Goal: Information Seeking & Learning: Check status

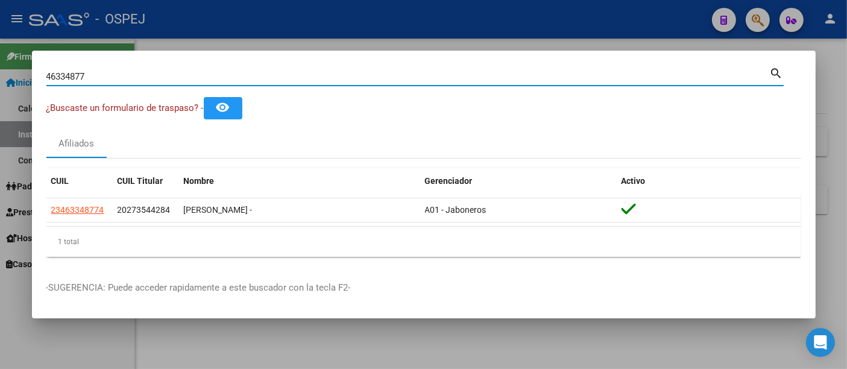
click at [334, 72] on input "46334877" at bounding box center [407, 76] width 723 height 11
type input "4"
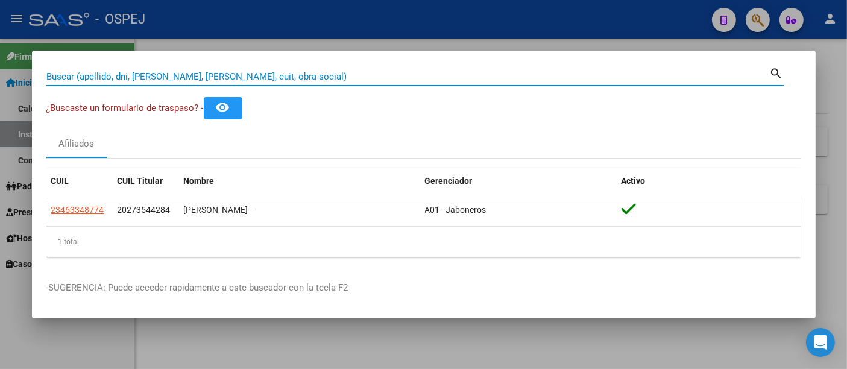
paste input "27-34123118-9"
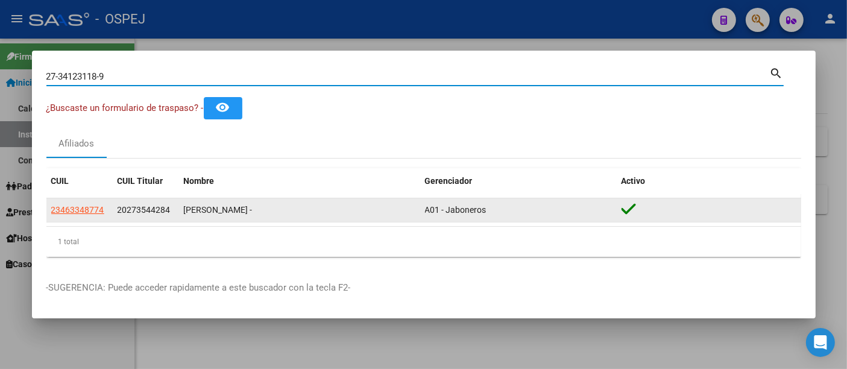
type input "27341231189"
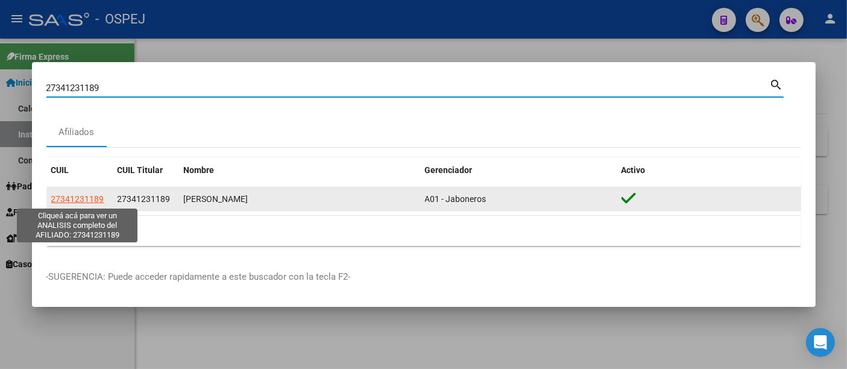
click at [75, 198] on span "27341231189" at bounding box center [77, 199] width 53 height 10
type textarea "27341231189"
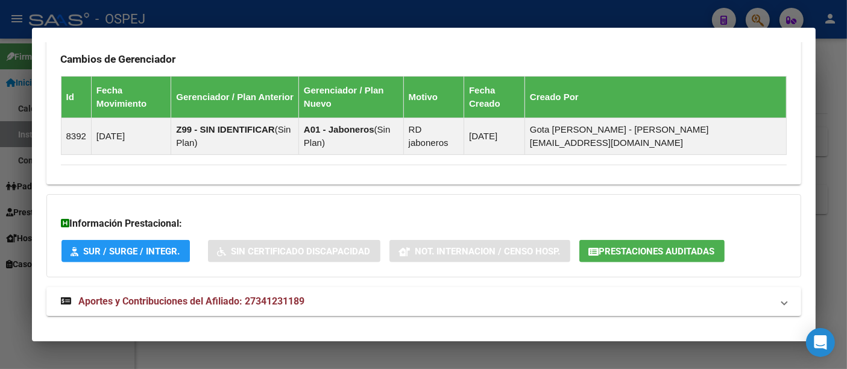
scroll to position [717, 0]
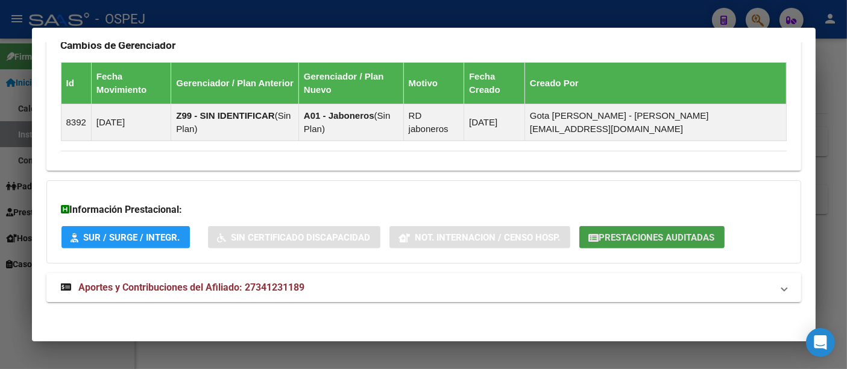
click at [659, 233] on span "Prestaciones Auditadas" at bounding box center [657, 237] width 116 height 11
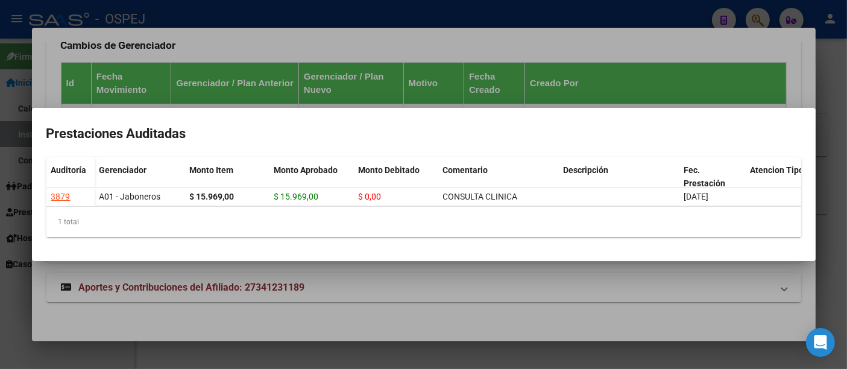
click at [308, 14] on div at bounding box center [423, 184] width 847 height 369
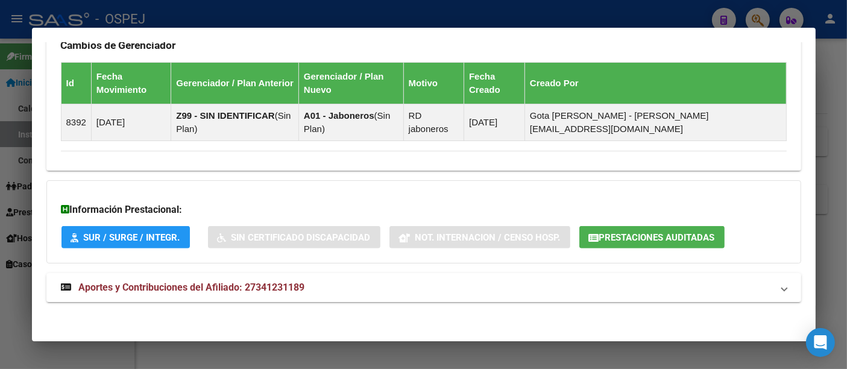
click at [308, 14] on div at bounding box center [423, 184] width 847 height 369
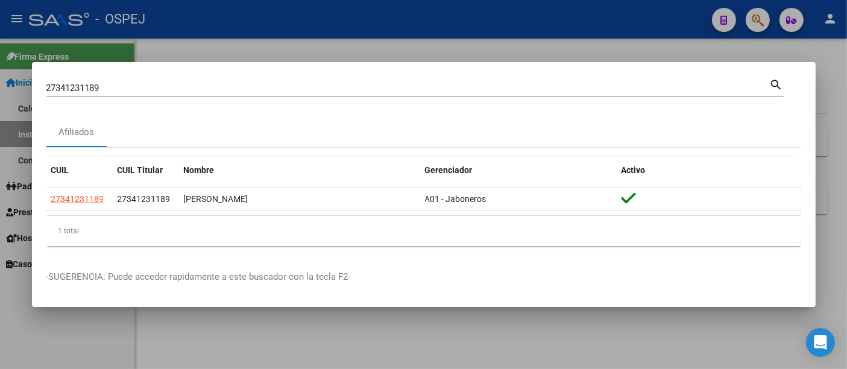
click at [195, 92] on input "27341231189" at bounding box center [407, 88] width 723 height 11
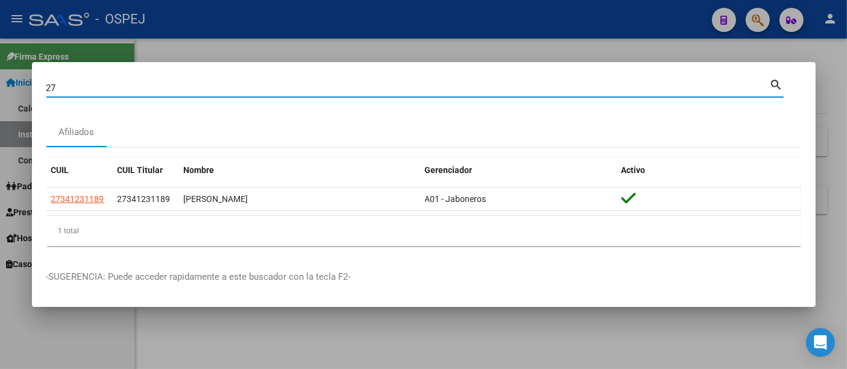
type input "2"
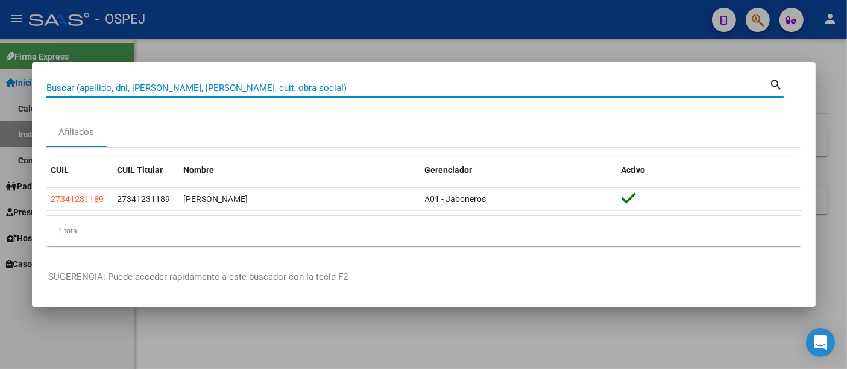
paste input "27469355050"
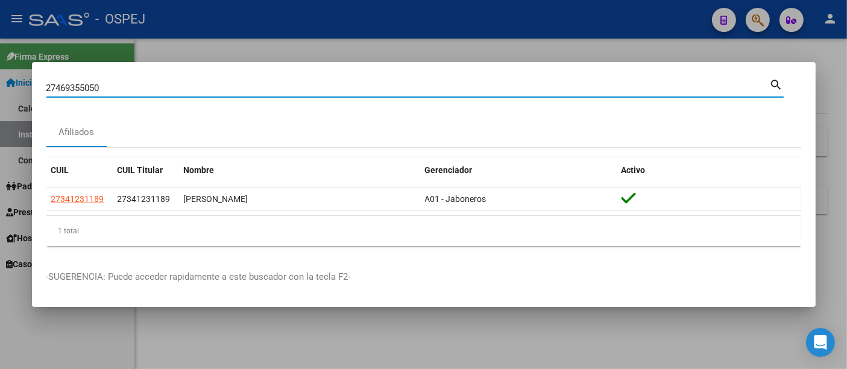
type input "27469355050"
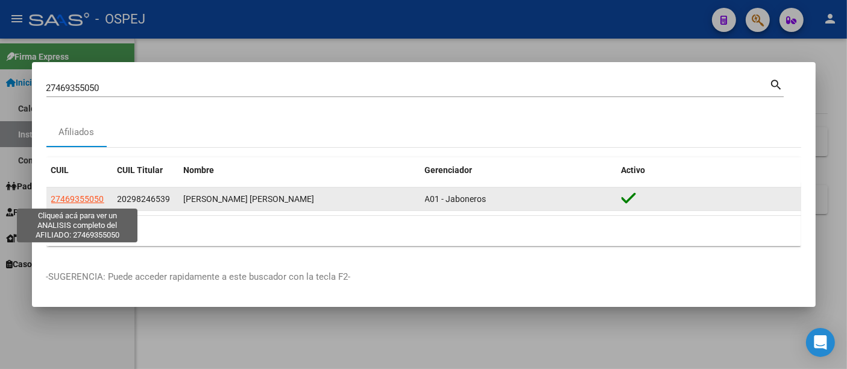
click at [72, 196] on span "27469355050" at bounding box center [77, 199] width 53 height 10
type textarea "27469355050"
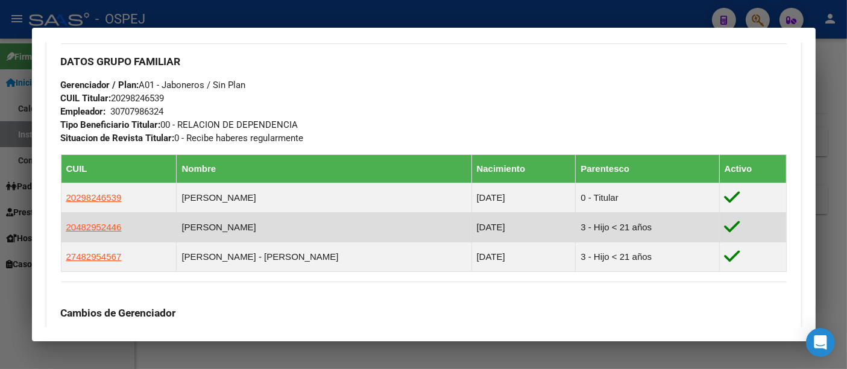
scroll to position [603, 0]
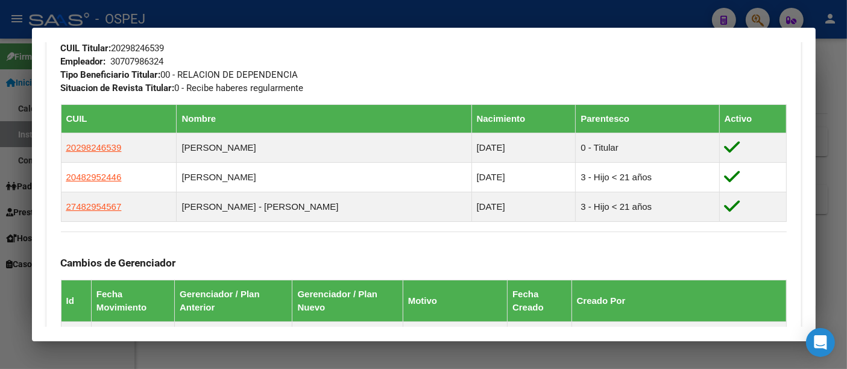
click at [340, 24] on div at bounding box center [423, 184] width 847 height 369
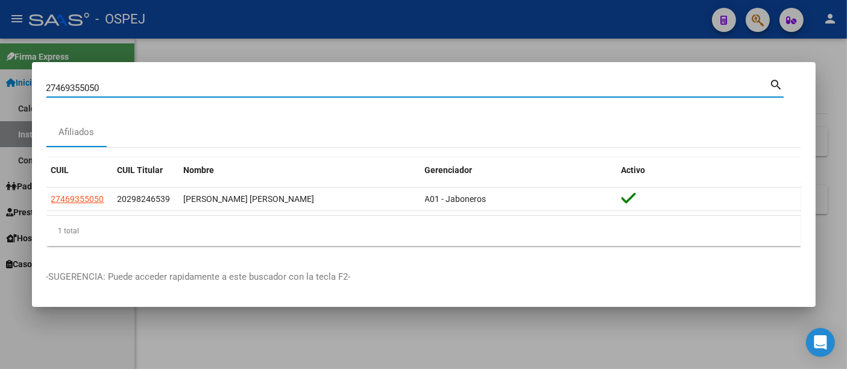
click at [178, 87] on input "27469355050" at bounding box center [407, 88] width 723 height 11
type input "2"
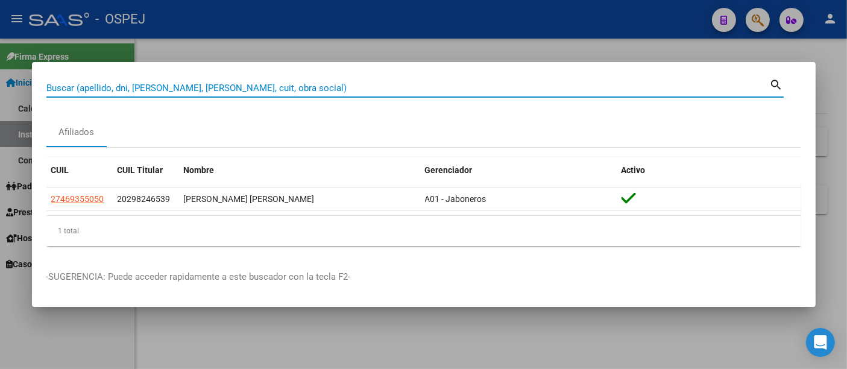
paste input "27469355050"
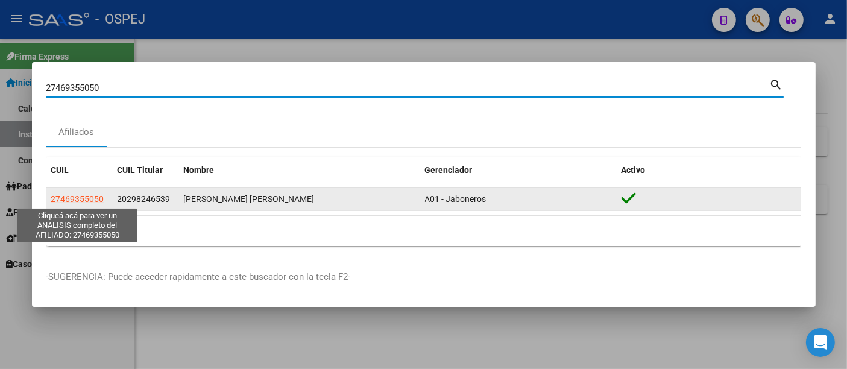
click at [83, 199] on span "27469355050" at bounding box center [77, 199] width 53 height 10
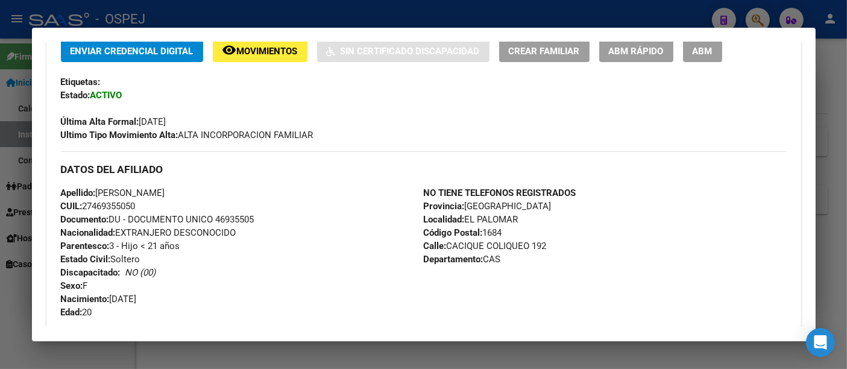
scroll to position [0, 0]
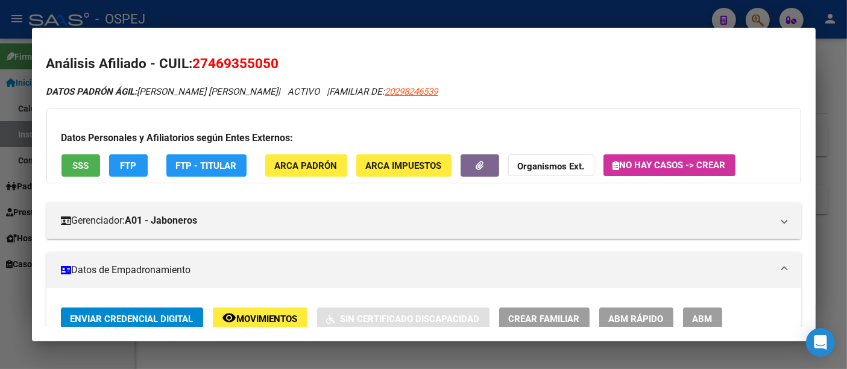
click at [286, 14] on div at bounding box center [423, 184] width 847 height 369
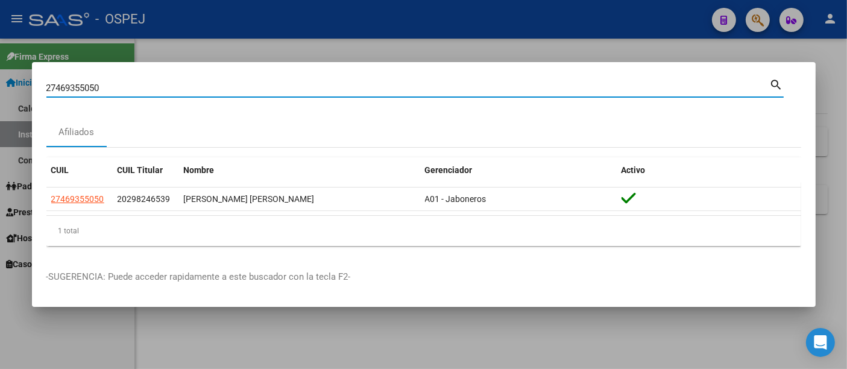
click at [201, 86] on input "27469355050" at bounding box center [407, 88] width 723 height 11
type input "2"
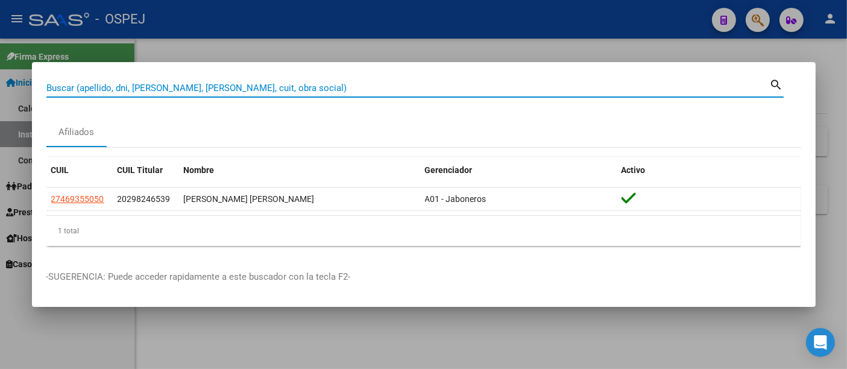
paste input "20-34308835-4"
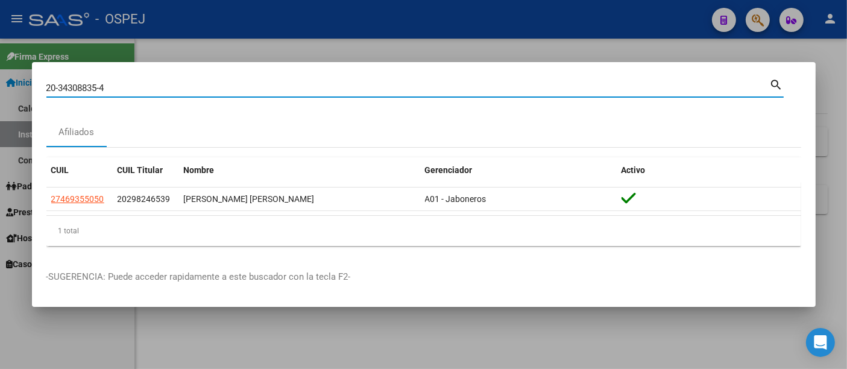
type input "20343088354"
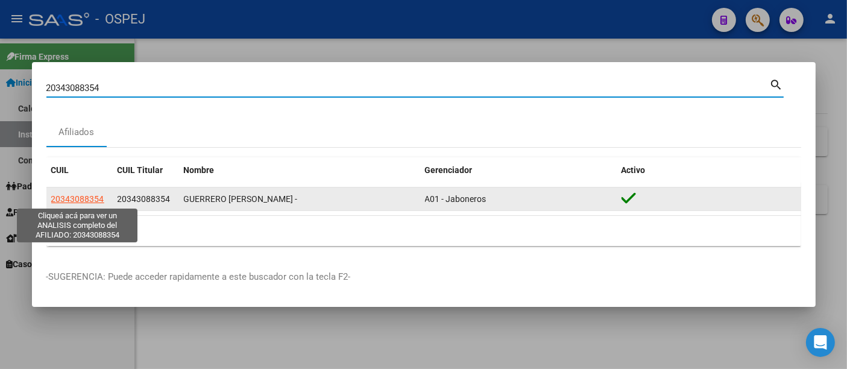
click at [67, 195] on span "20343088354" at bounding box center [77, 199] width 53 height 10
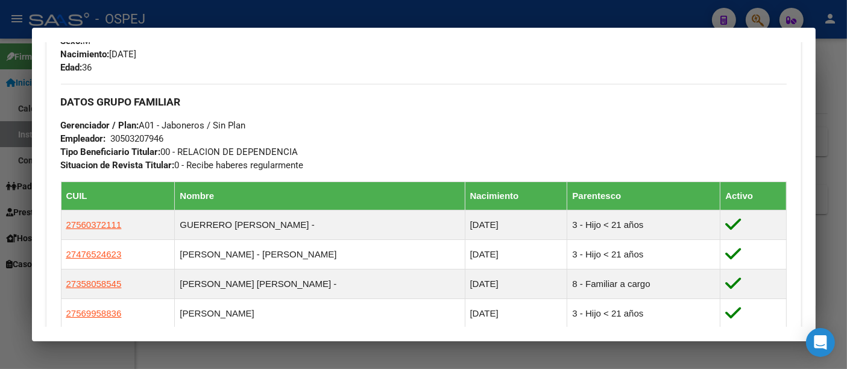
scroll to position [603, 0]
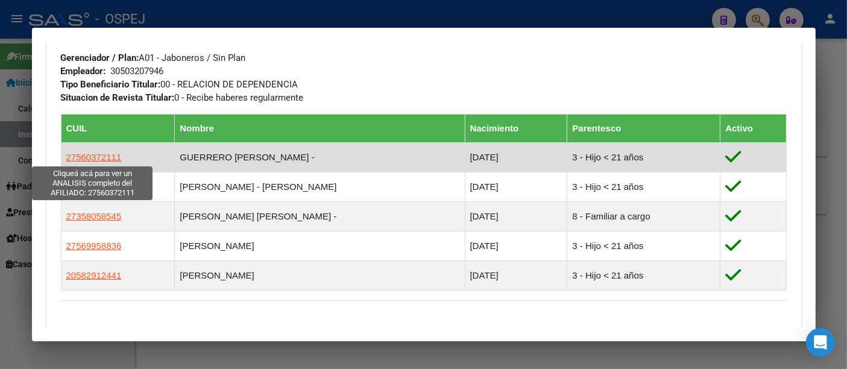
click at [97, 156] on span "27560372111" at bounding box center [93, 157] width 55 height 10
type textarea "27560372111"
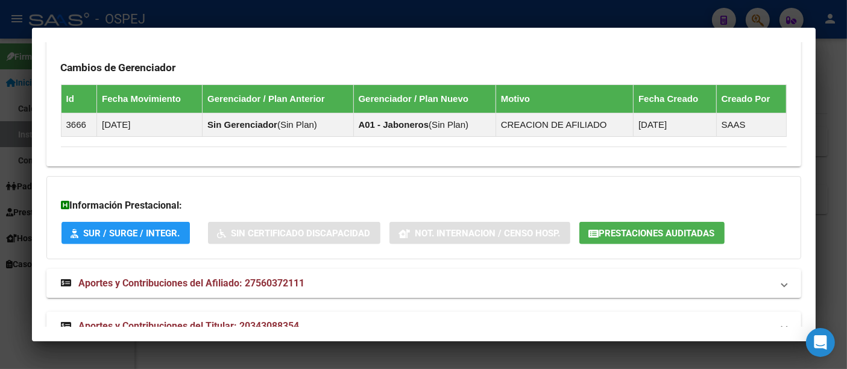
scroll to position [889, 0]
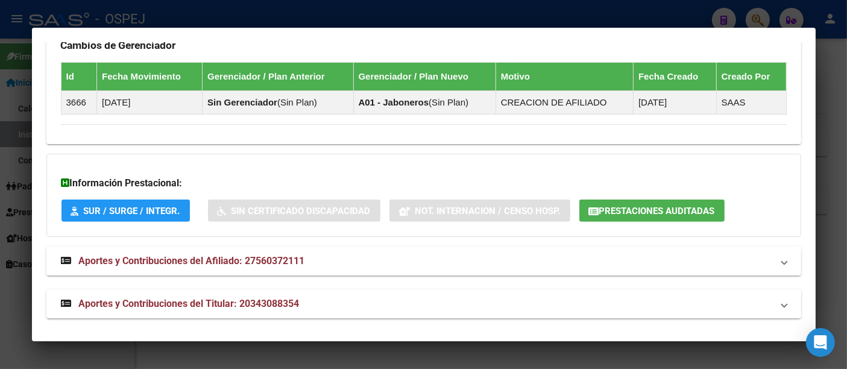
click at [647, 206] on span "Prestaciones Auditadas" at bounding box center [657, 211] width 116 height 11
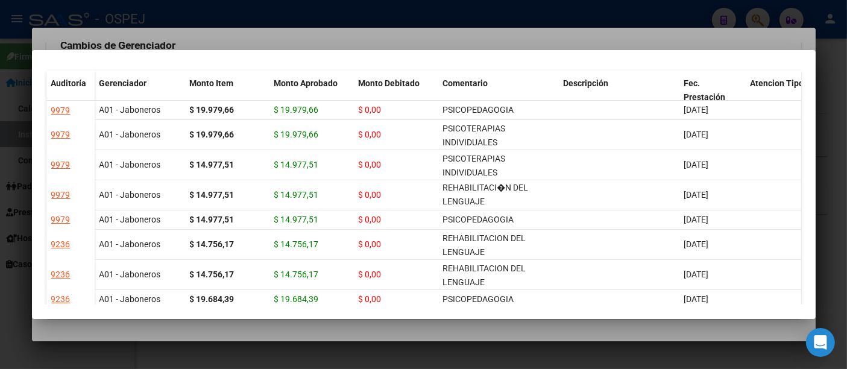
scroll to position [25, 0]
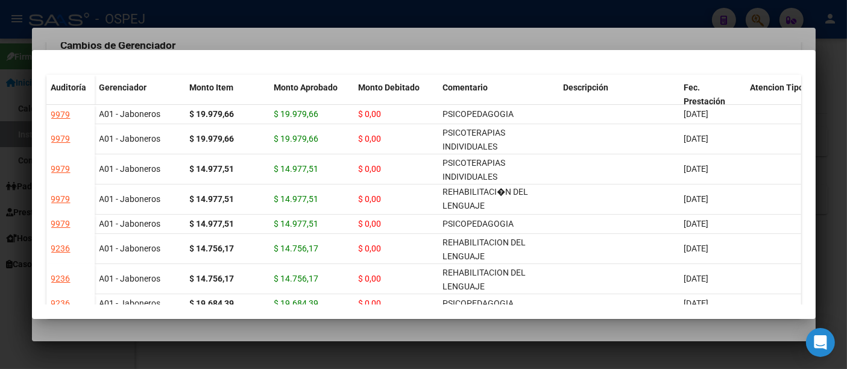
click at [278, 33] on div at bounding box center [423, 184] width 847 height 369
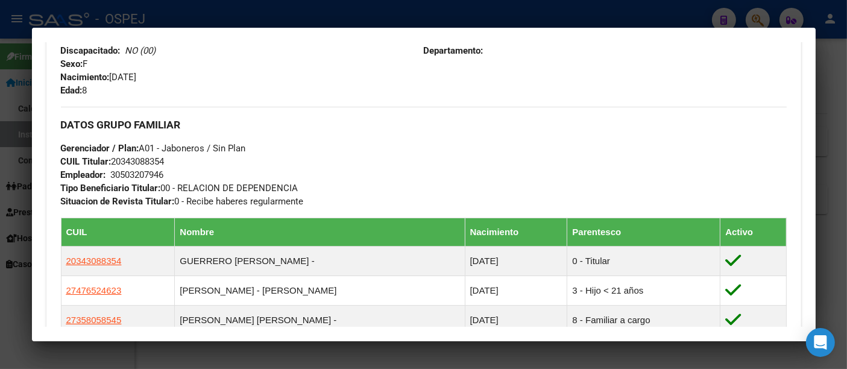
scroll to position [535, 0]
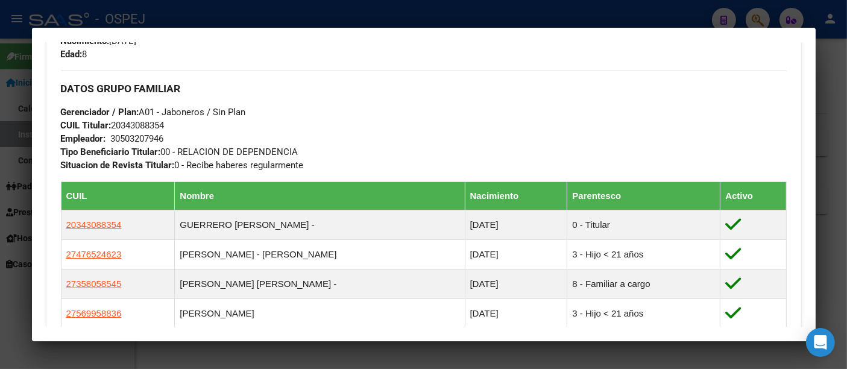
click at [128, 136] on div "30503207946" at bounding box center [137, 138] width 53 height 13
click at [281, 10] on div at bounding box center [423, 184] width 847 height 369
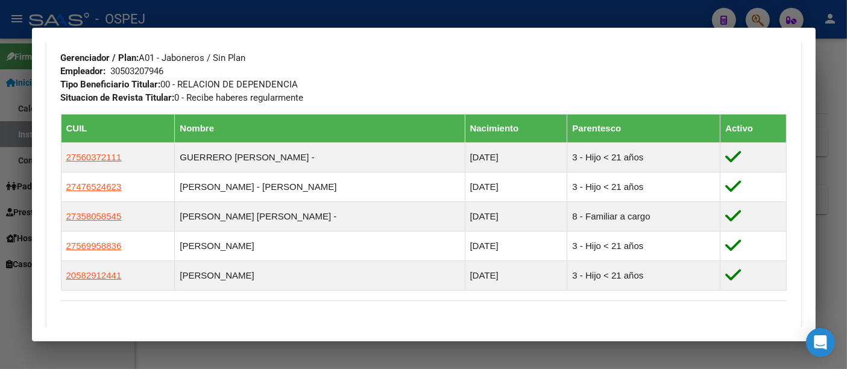
click at [249, 16] on div at bounding box center [423, 184] width 847 height 369
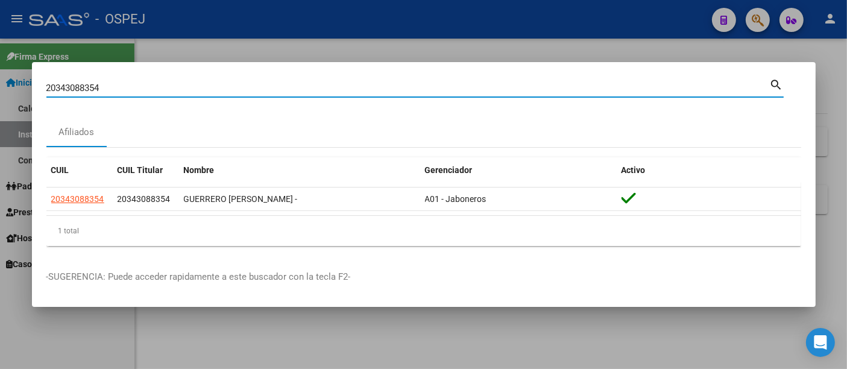
click at [137, 85] on input "20343088354" at bounding box center [407, 88] width 723 height 11
type input "2"
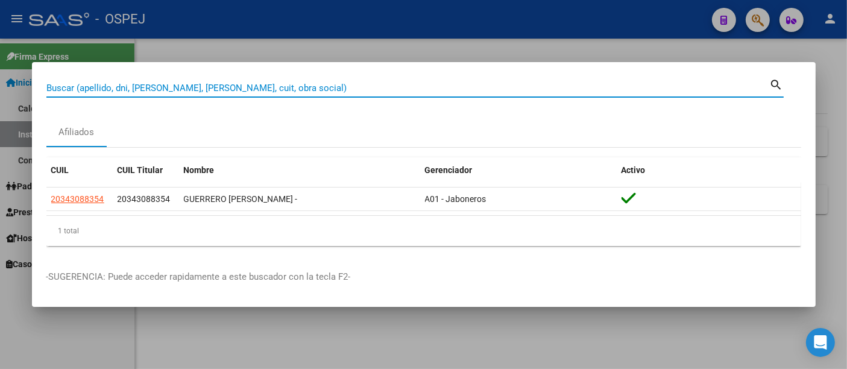
paste input "27-34123118-9"
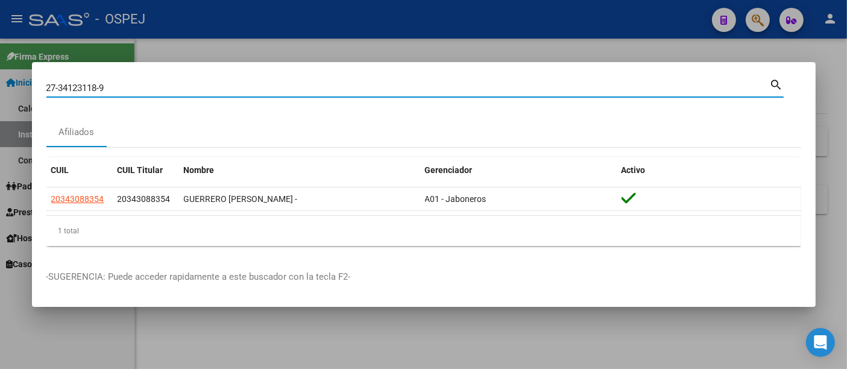
type input "27341231189"
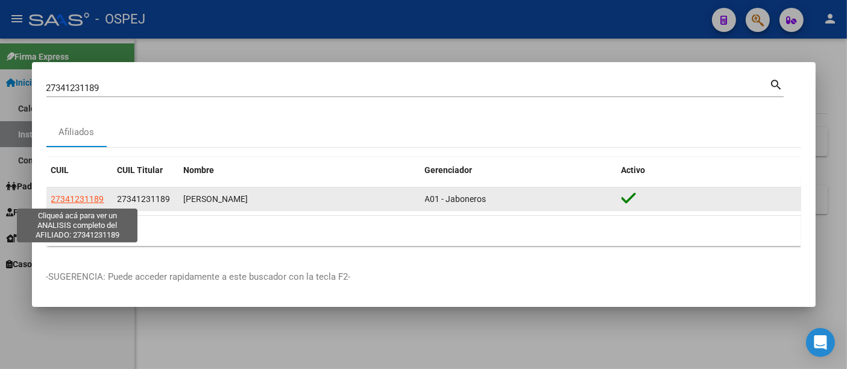
click at [76, 199] on span "27341231189" at bounding box center [77, 199] width 53 height 10
type textarea "27341231189"
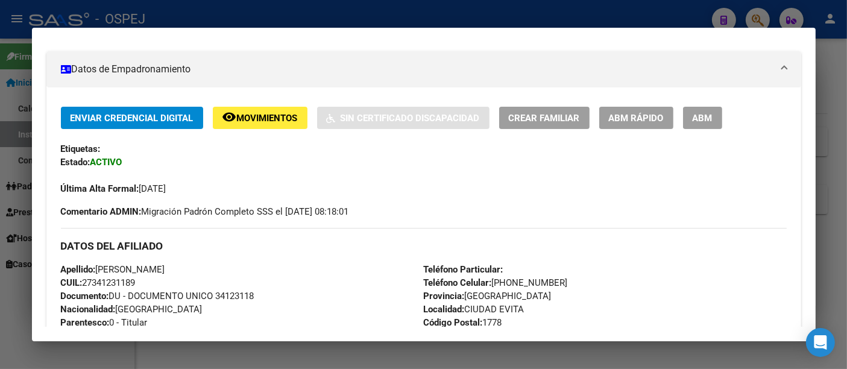
scroll to position [0, 0]
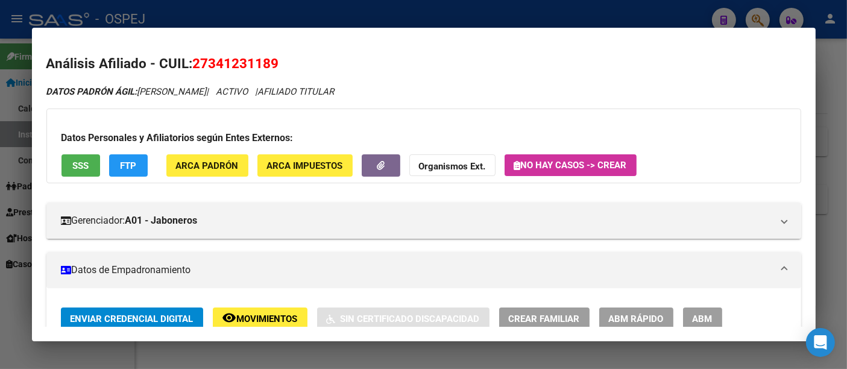
click at [330, 14] on div at bounding box center [423, 184] width 847 height 369
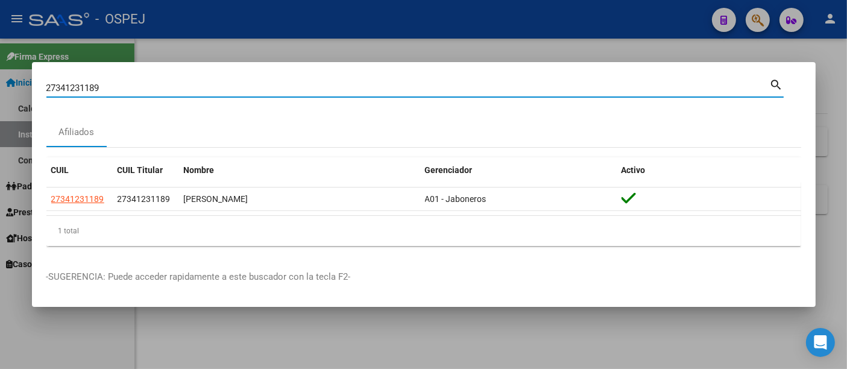
click at [281, 83] on input "27341231189" at bounding box center [407, 88] width 723 height 11
type input "2"
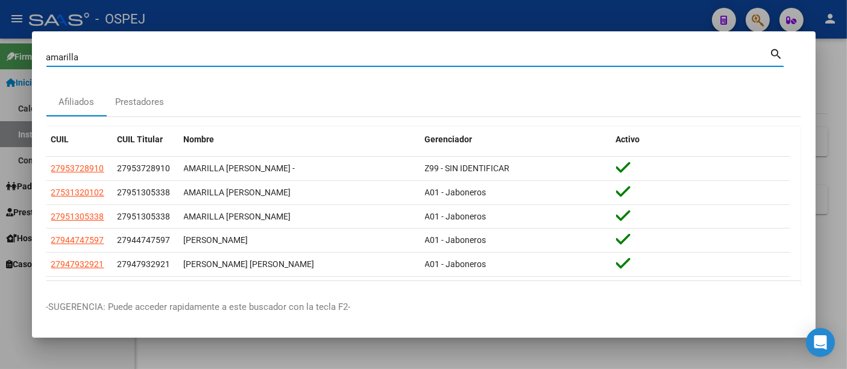
click at [169, 59] on input "amarilla" at bounding box center [407, 57] width 723 height 11
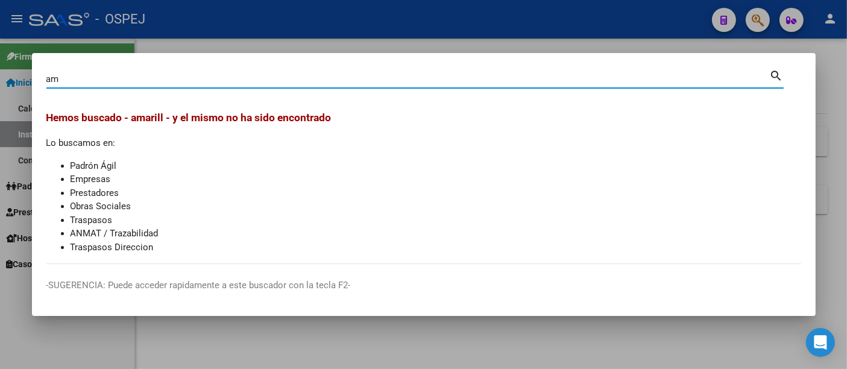
type input "a"
type input "94905354"
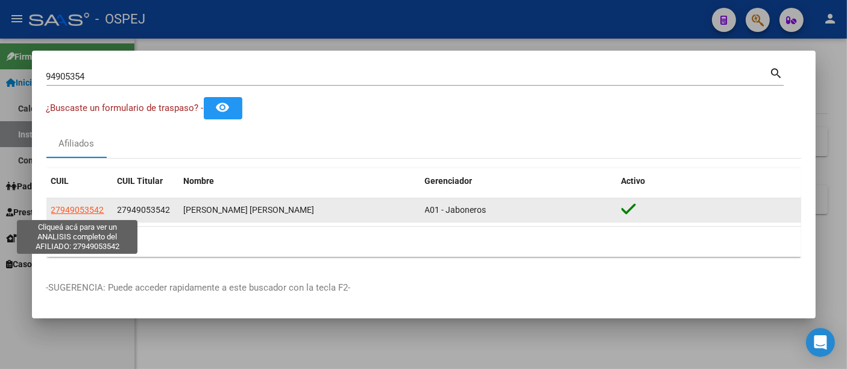
click at [90, 211] on span "27949053542" at bounding box center [77, 210] width 53 height 10
type textarea "27949053542"
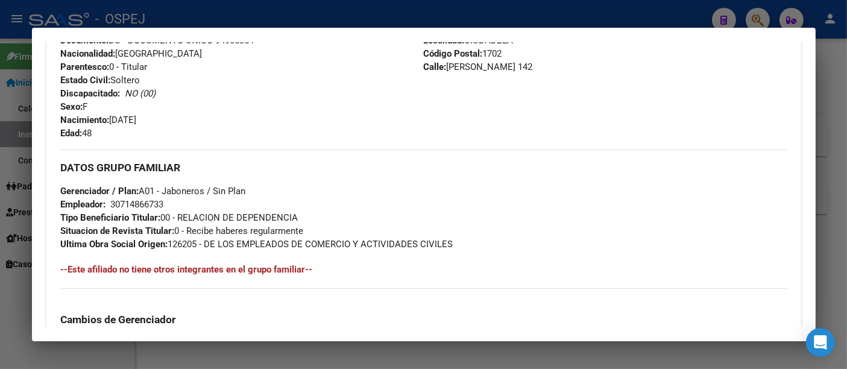
scroll to position [468, 0]
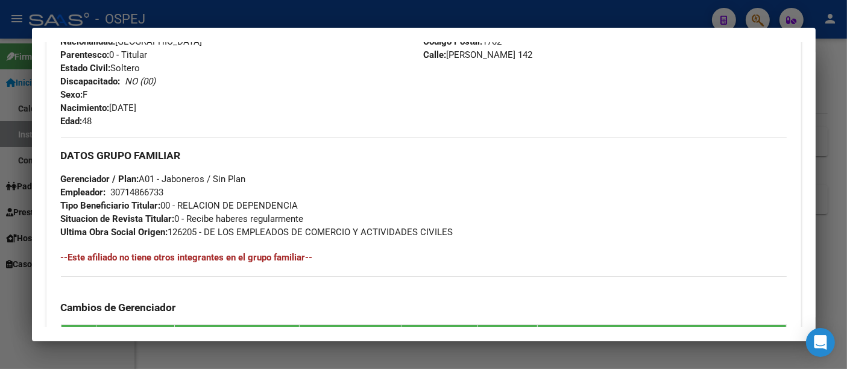
click at [294, 11] on div at bounding box center [423, 184] width 847 height 369
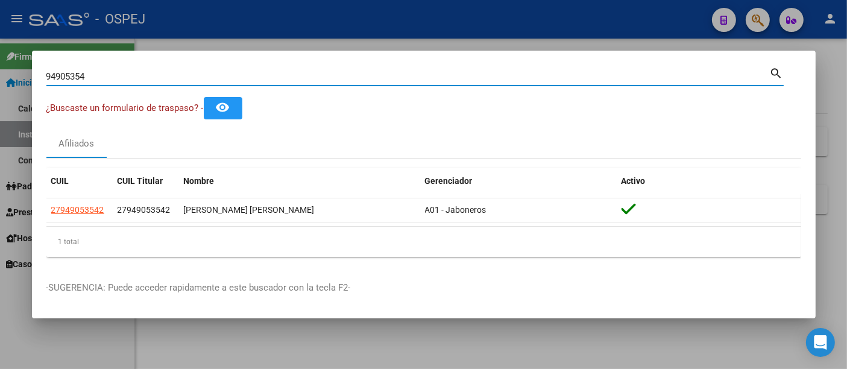
click at [129, 82] on input "94905354" at bounding box center [407, 76] width 723 height 11
type input "9"
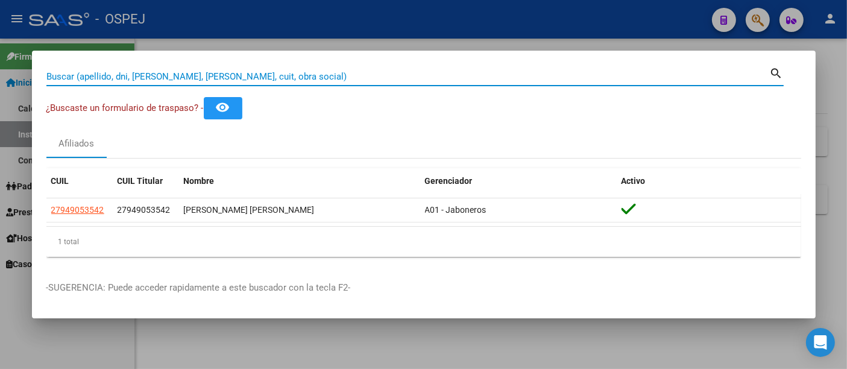
paste input "27250944360"
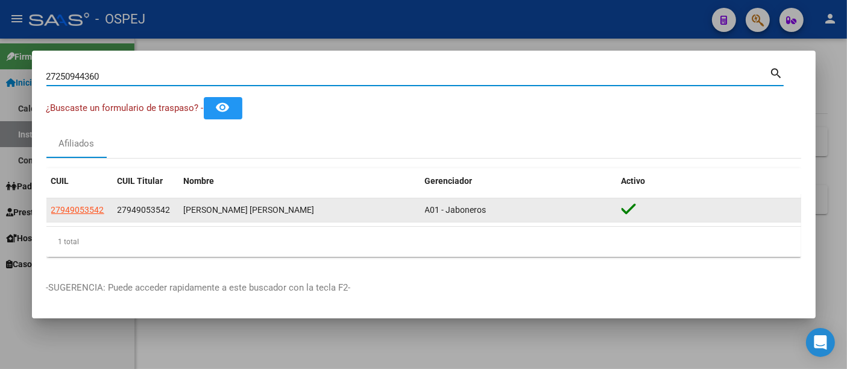
type input "27250944360"
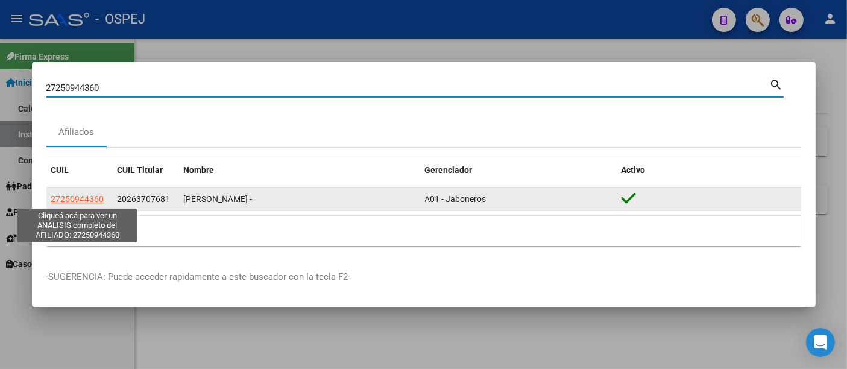
click at [84, 195] on span "27250944360" at bounding box center [77, 199] width 53 height 10
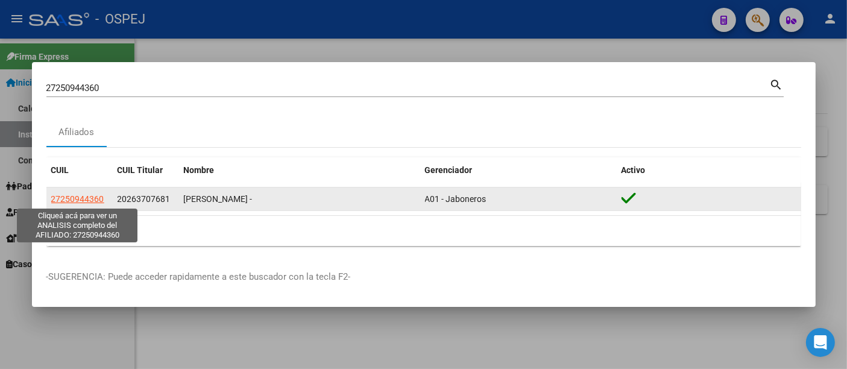
type textarea "27250944360"
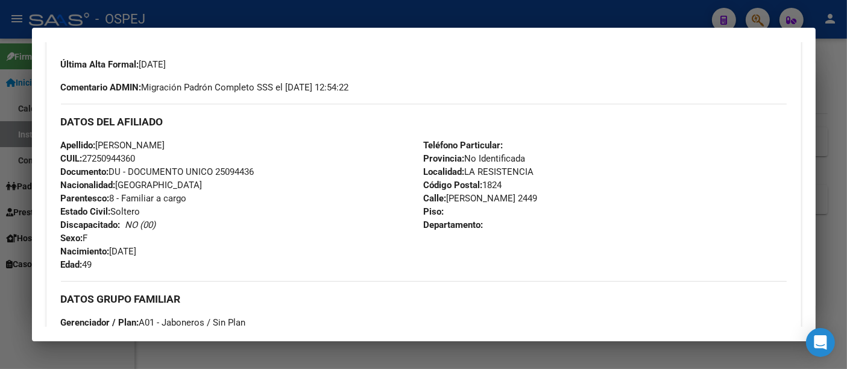
scroll to position [401, 0]
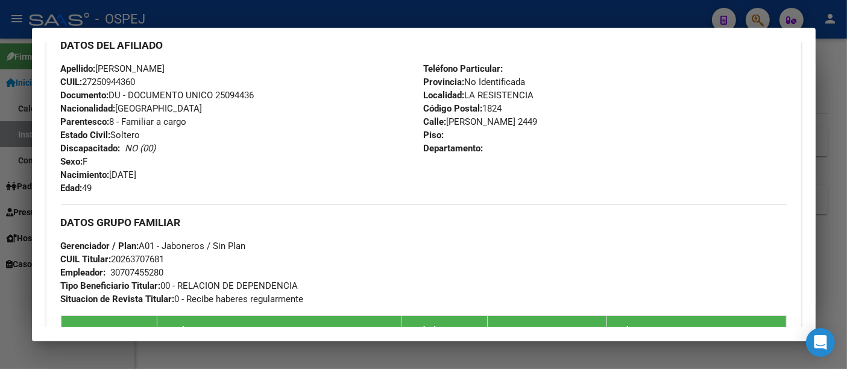
click at [139, 268] on div "30707455280" at bounding box center [137, 272] width 53 height 13
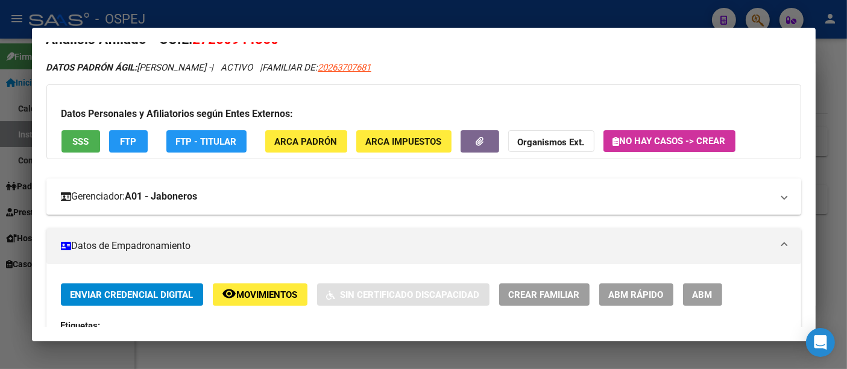
scroll to position [0, 0]
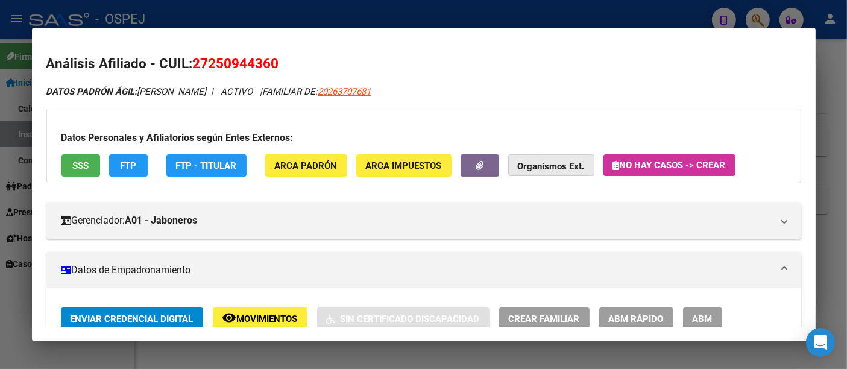
click at [536, 169] on strong "Organismos Ext." at bounding box center [551, 166] width 67 height 11
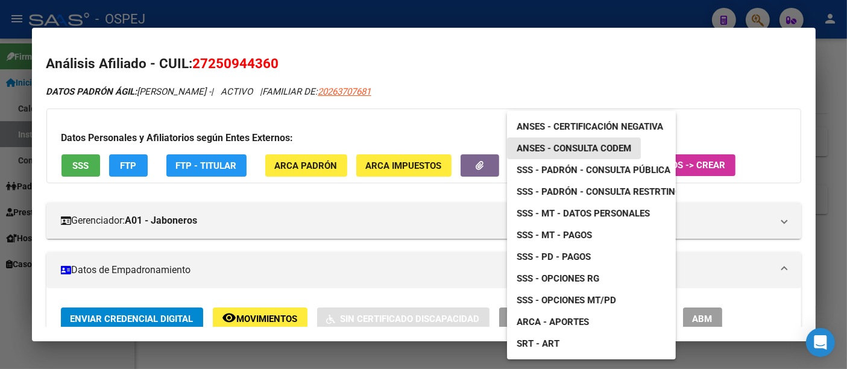
click at [582, 146] on span "ANSES - Consulta CODEM" at bounding box center [574, 148] width 115 height 11
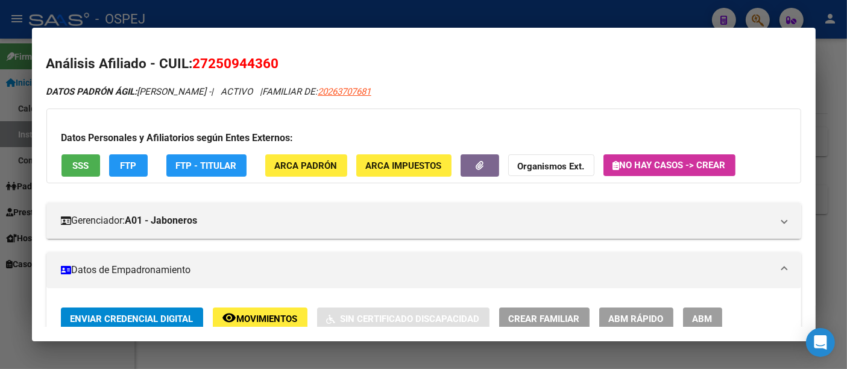
click at [330, 7] on div at bounding box center [423, 184] width 847 height 369
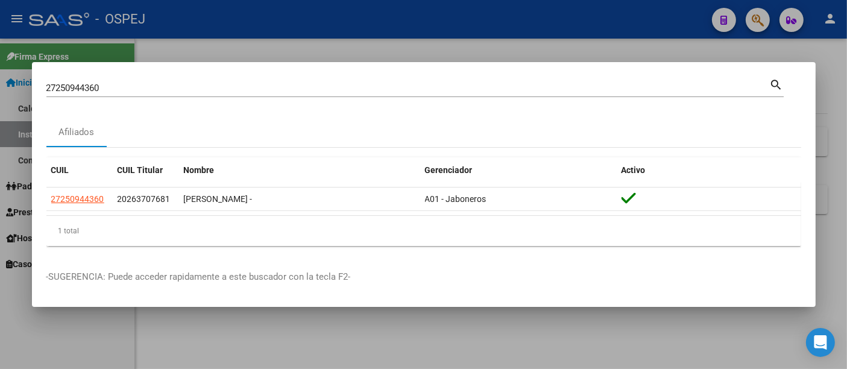
click at [213, 94] on div "27250944360 Buscar (apellido, dni, cuil, [PERSON_NAME], cuit, obra social)" at bounding box center [407, 88] width 723 height 18
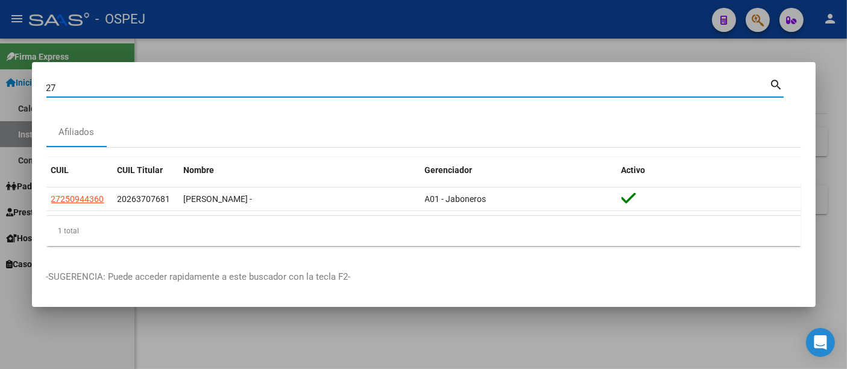
type input "2"
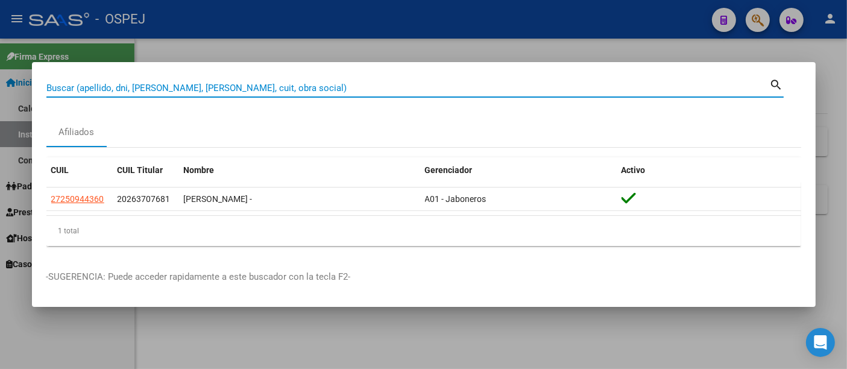
paste input "23256543524"
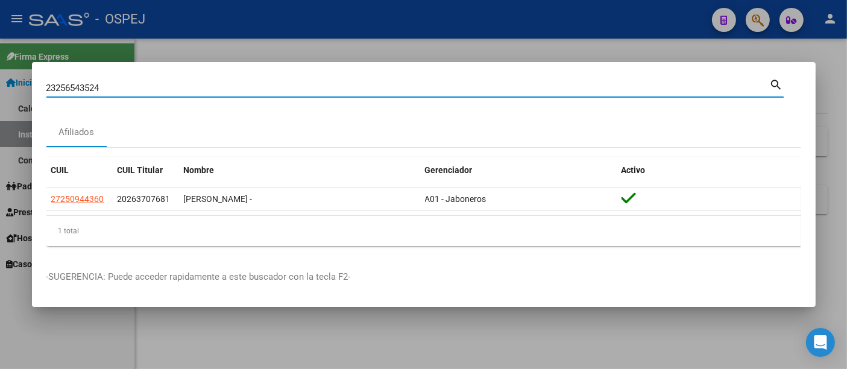
type input "23256543524"
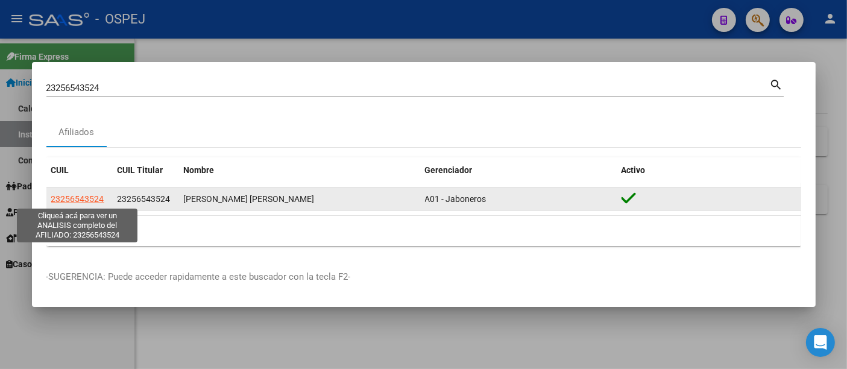
click at [82, 196] on span "23256543524" at bounding box center [77, 199] width 53 height 10
type textarea "23256543524"
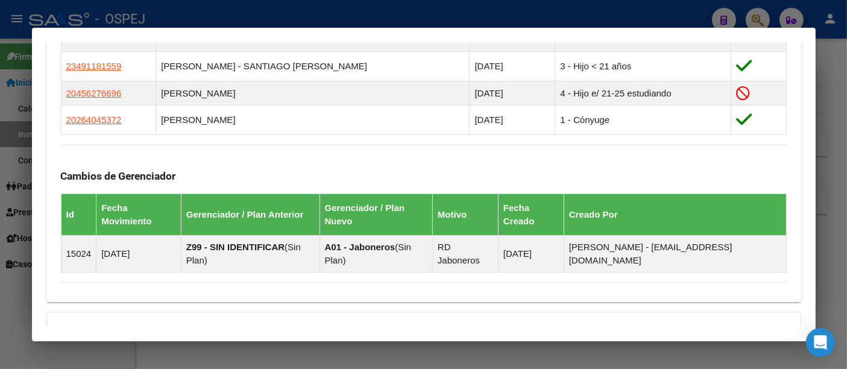
scroll to position [839, 0]
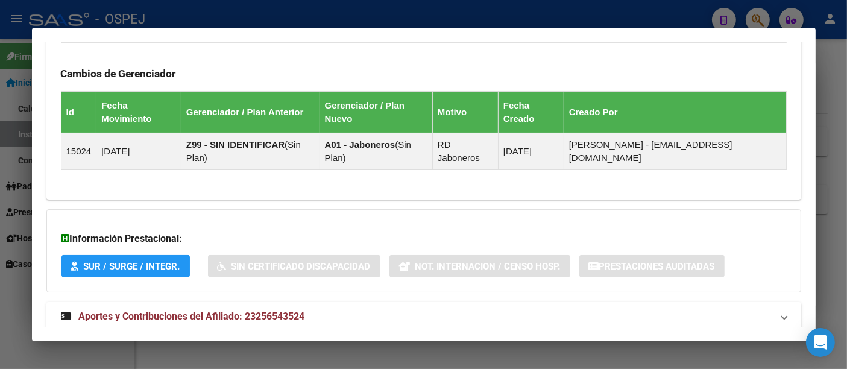
click at [285, 310] on span "Aportes y Contribuciones del Afiliado: 23256543524" at bounding box center [192, 315] width 226 height 11
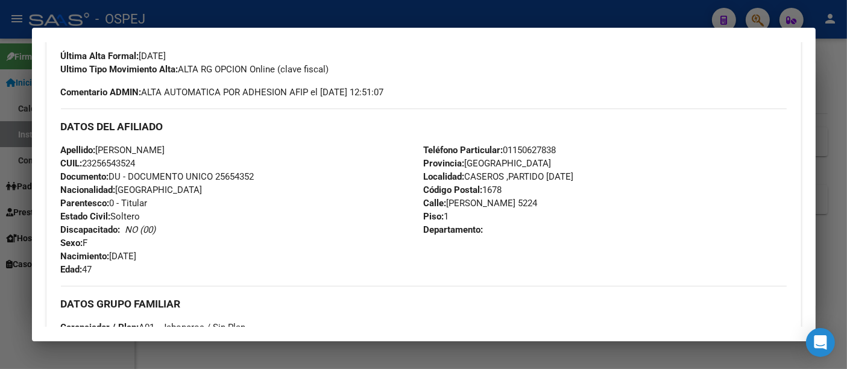
scroll to position [303, 0]
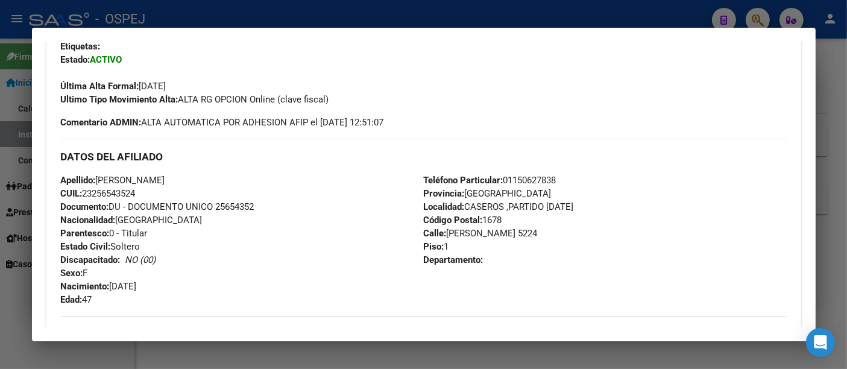
click at [345, 16] on div at bounding box center [423, 184] width 847 height 369
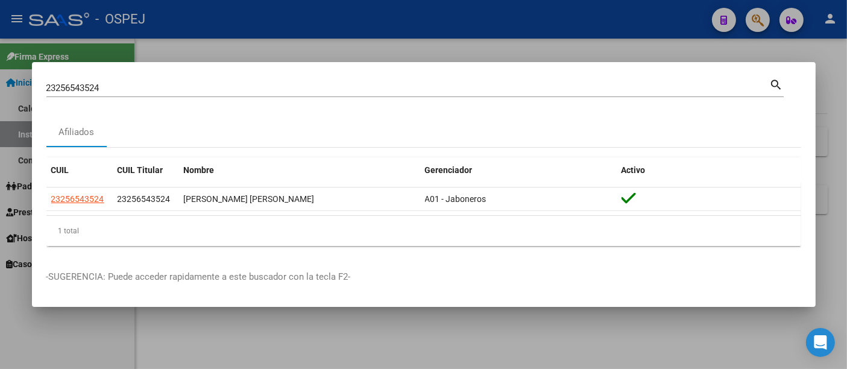
click at [294, 87] on input "23256543524" at bounding box center [407, 88] width 723 height 11
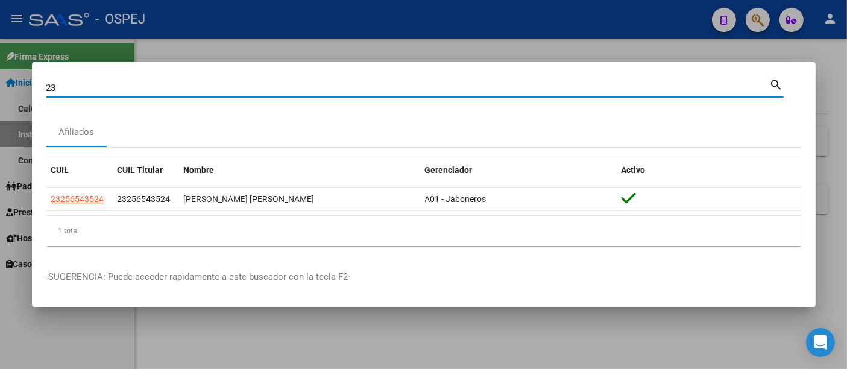
type input "2"
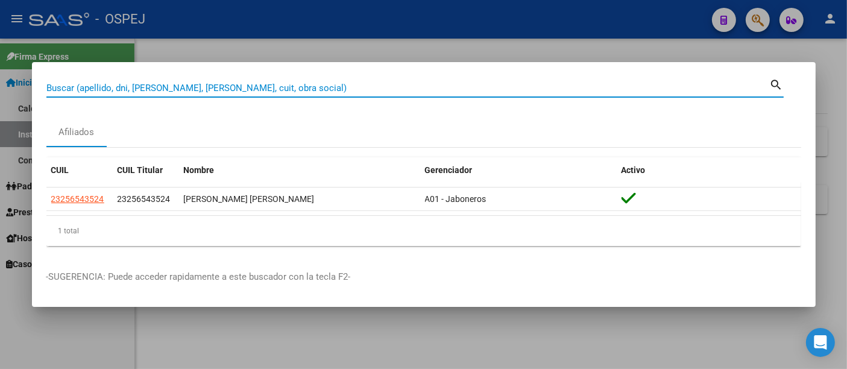
paste input "20-26161544-5"
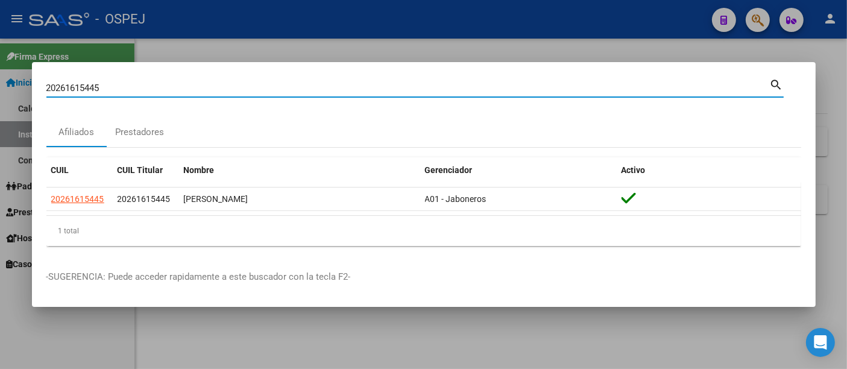
click at [303, 87] on input "20261615445" at bounding box center [407, 88] width 723 height 11
type input "2"
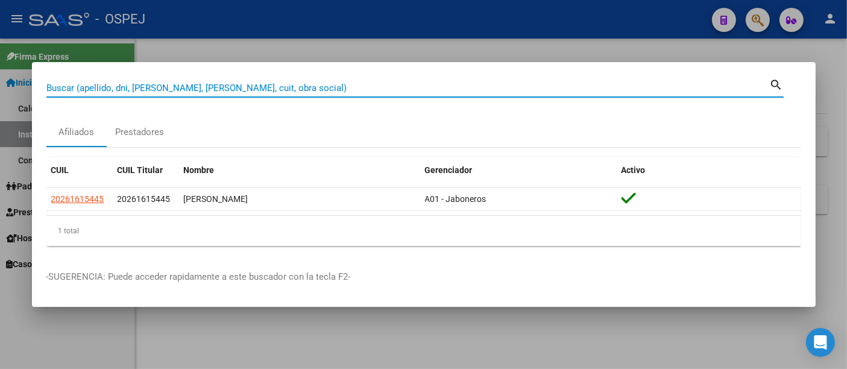
paste input "24730117"
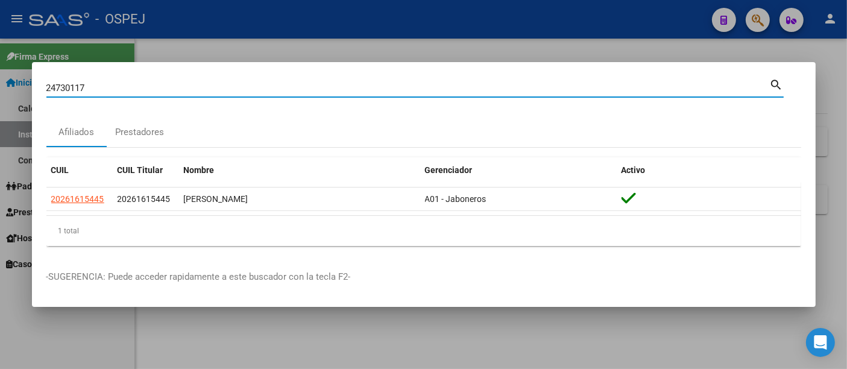
type input "24730117"
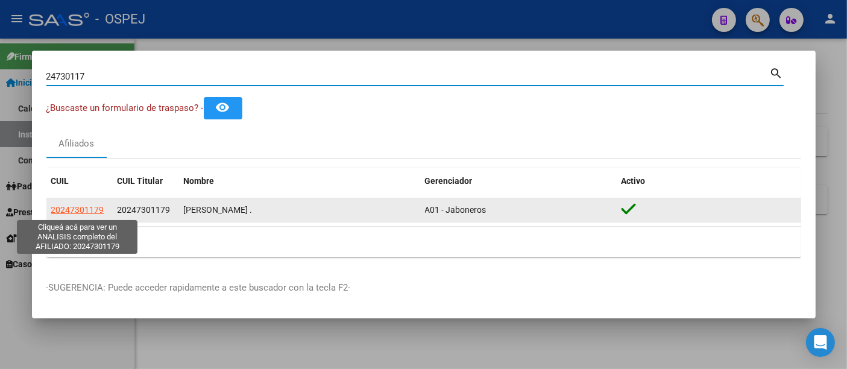
click at [66, 205] on span "20247301179" at bounding box center [77, 210] width 53 height 10
type textarea "20247301179"
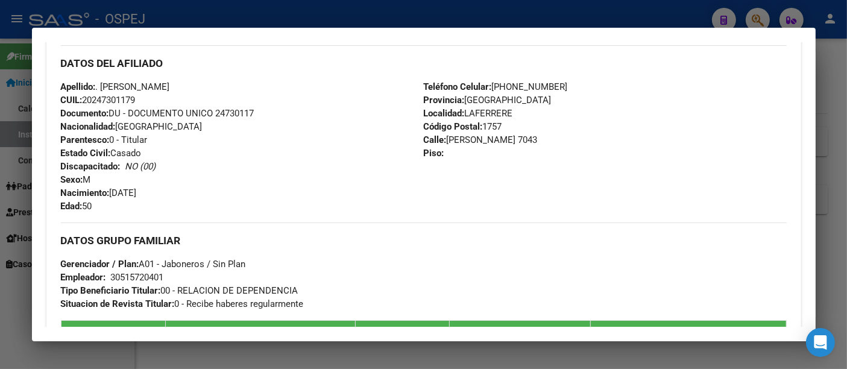
scroll to position [401, 0]
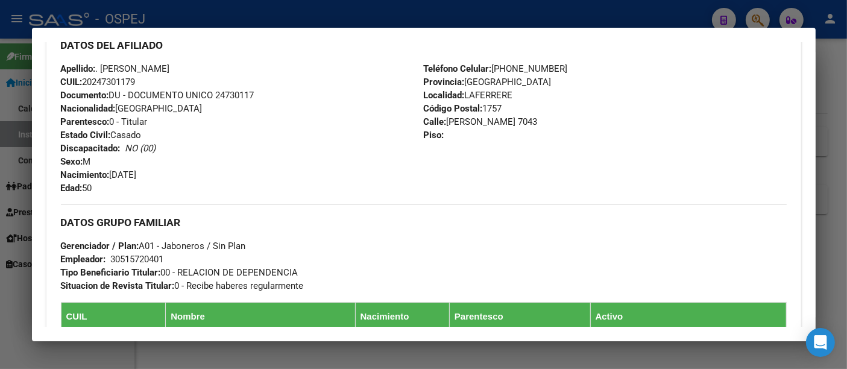
click at [121, 256] on div "30515720401" at bounding box center [137, 259] width 53 height 13
click at [125, 257] on div "30515720401" at bounding box center [137, 259] width 53 height 13
click at [299, 9] on div at bounding box center [423, 184] width 847 height 369
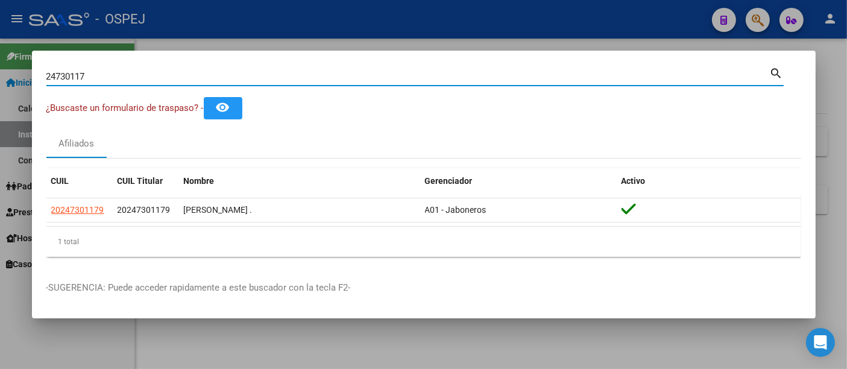
click at [174, 73] on input "24730117" at bounding box center [407, 76] width 723 height 11
type input "2"
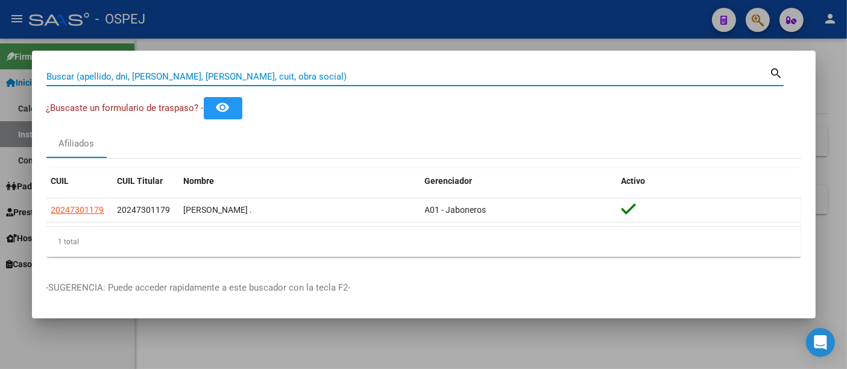
paste input "20-28078146-1"
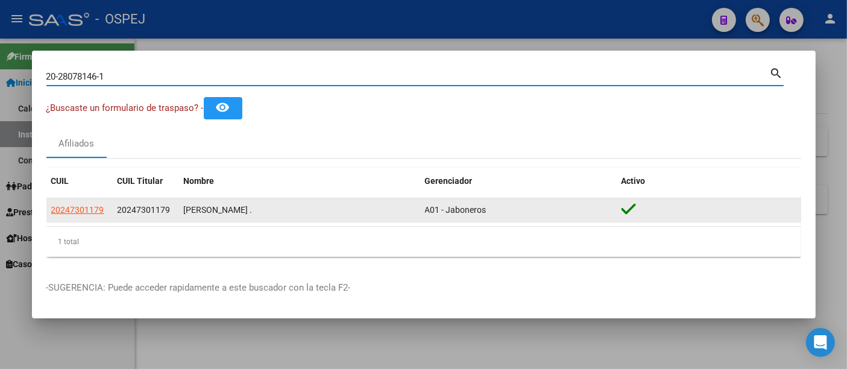
type input "20280781461"
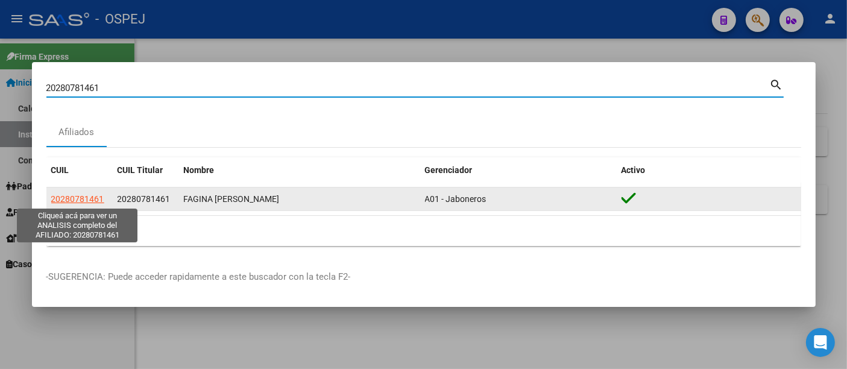
click at [81, 198] on span "20280781461" at bounding box center [77, 199] width 53 height 10
type textarea "20280781461"
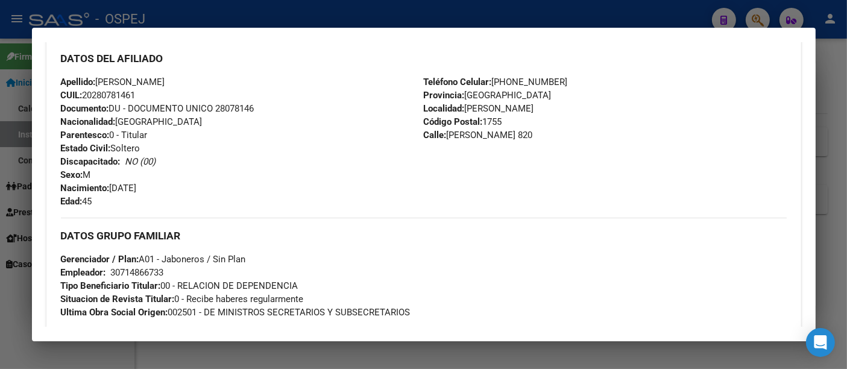
click at [136, 269] on div "30714866733" at bounding box center [137, 272] width 53 height 13
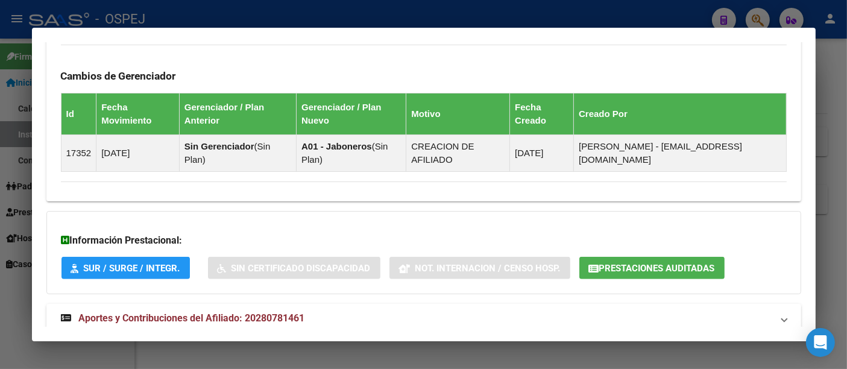
scroll to position [815, 0]
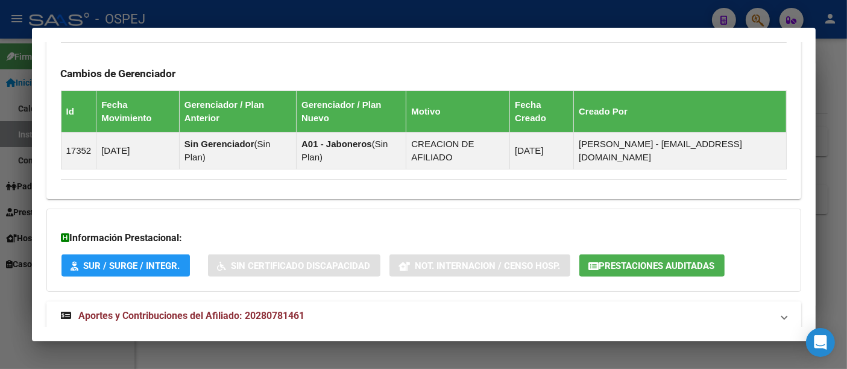
click at [277, 310] on span "Aportes y Contribuciones del Afiliado: 20280781461" at bounding box center [192, 315] width 226 height 11
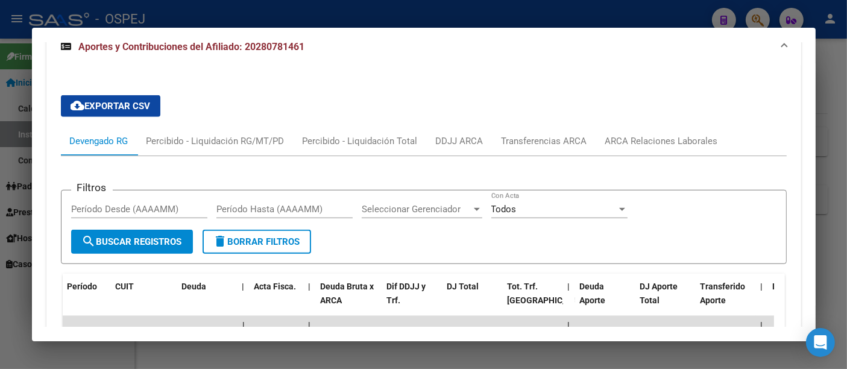
scroll to position [1016, 0]
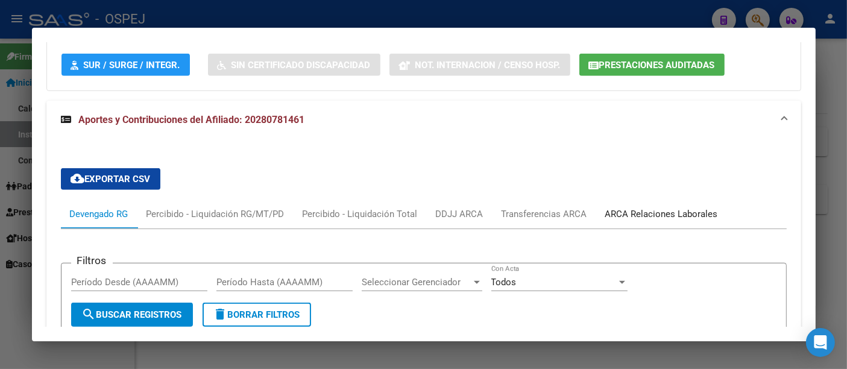
click at [644, 207] on div "ARCA Relaciones Laborales" at bounding box center [661, 213] width 113 height 13
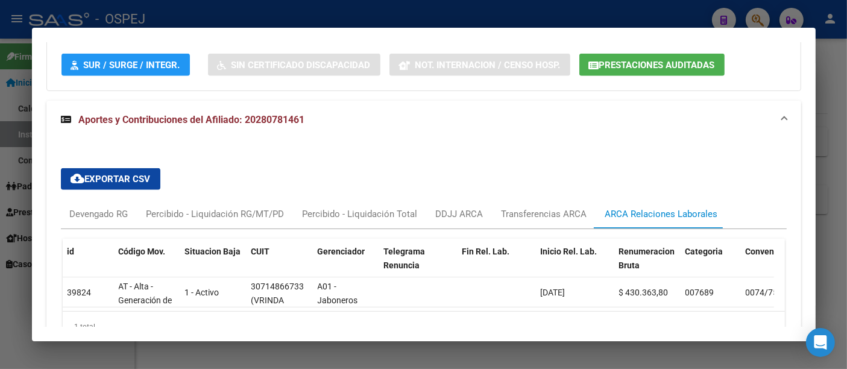
click at [569, 139] on div "cloud_download Exportar CSV Devengado RG Percibido - Liquidación RG/MT/PD Perci…" at bounding box center [423, 254] width 755 height 231
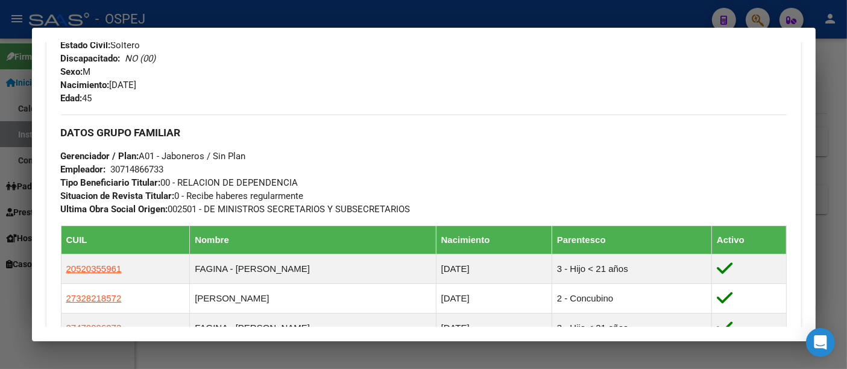
scroll to position [603, 0]
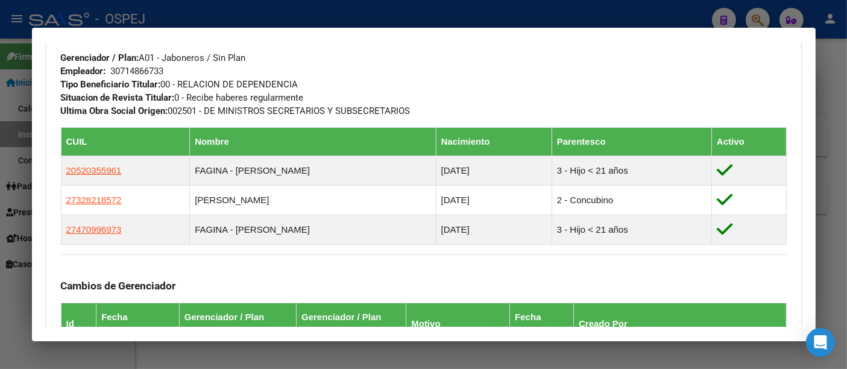
click at [354, 11] on div at bounding box center [423, 184] width 847 height 369
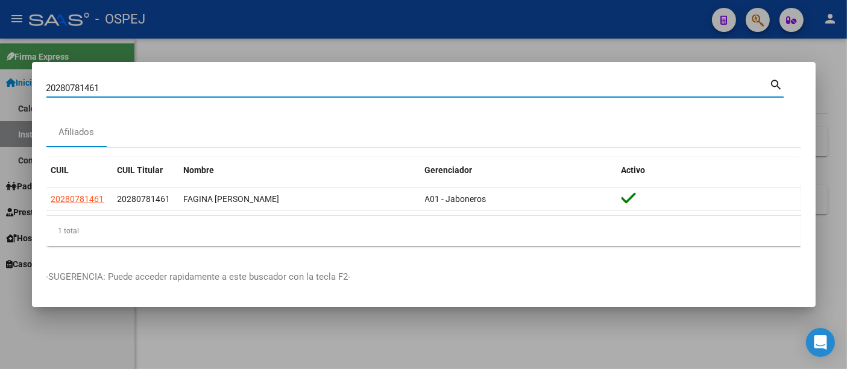
click at [248, 90] on input "20280781461" at bounding box center [407, 88] width 723 height 11
type input "2"
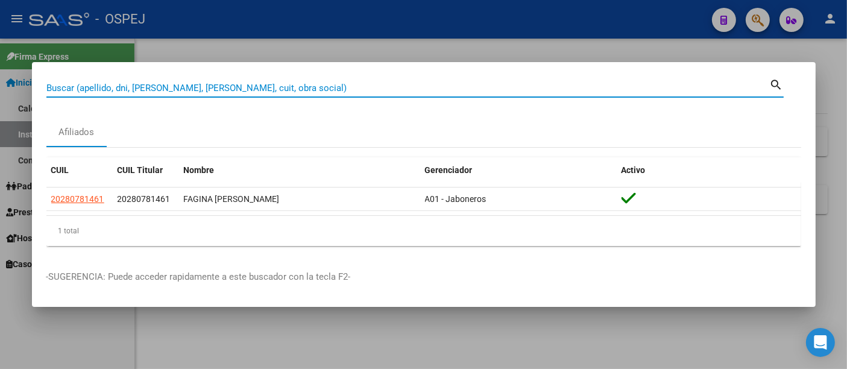
paste input "20-26161544-5"
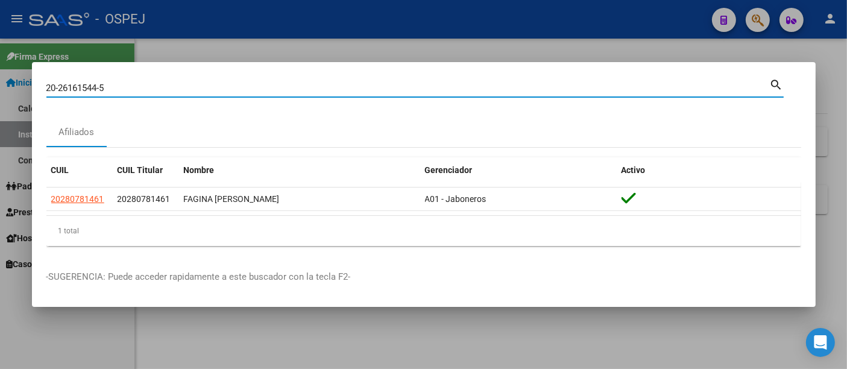
type input "20261615445"
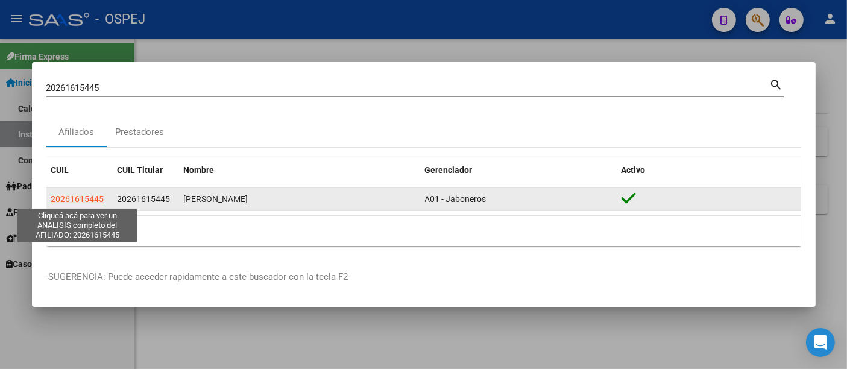
click at [90, 196] on span "20261615445" at bounding box center [77, 199] width 53 height 10
type textarea "20261615445"
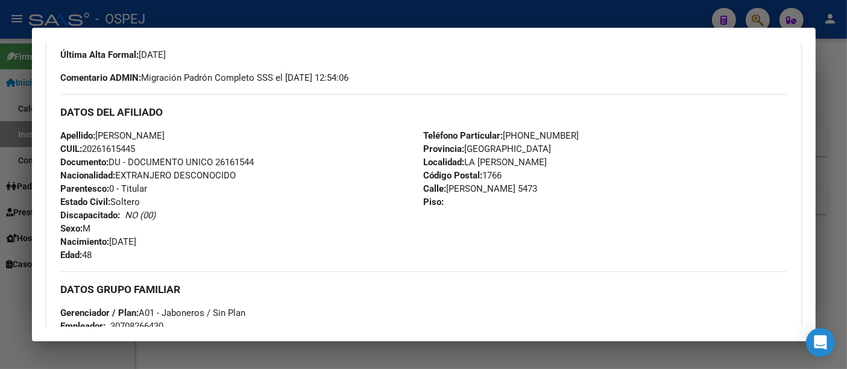
scroll to position [401, 0]
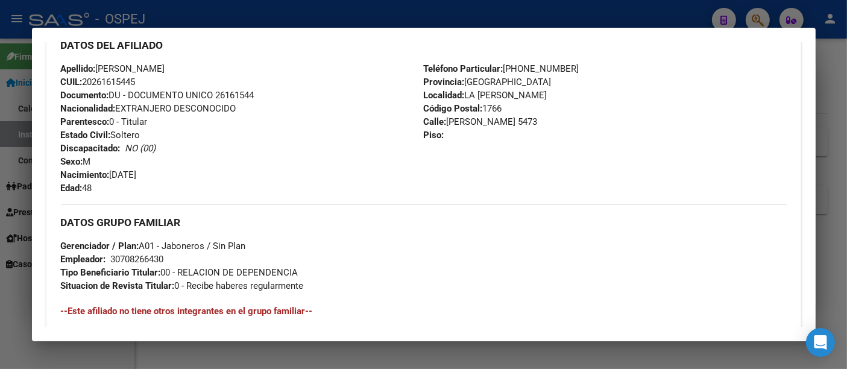
click at [319, 16] on div at bounding box center [423, 184] width 847 height 369
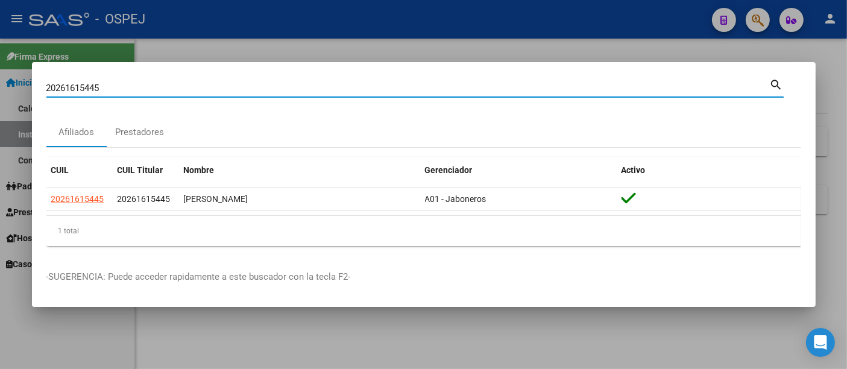
click at [208, 83] on input "20261615445" at bounding box center [407, 88] width 723 height 11
type input "2"
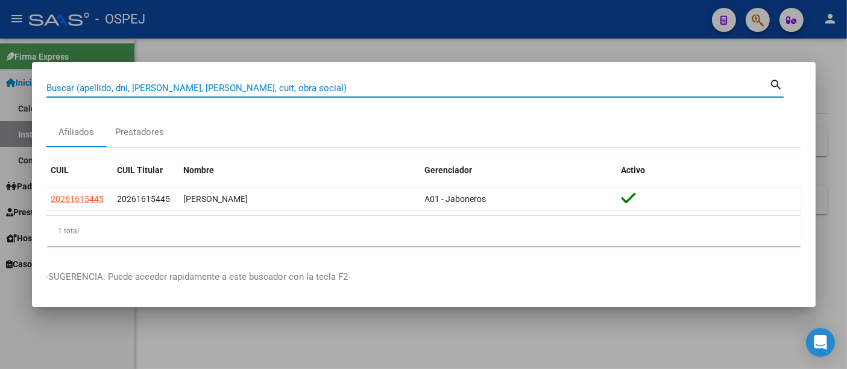
paste input "27291690497"
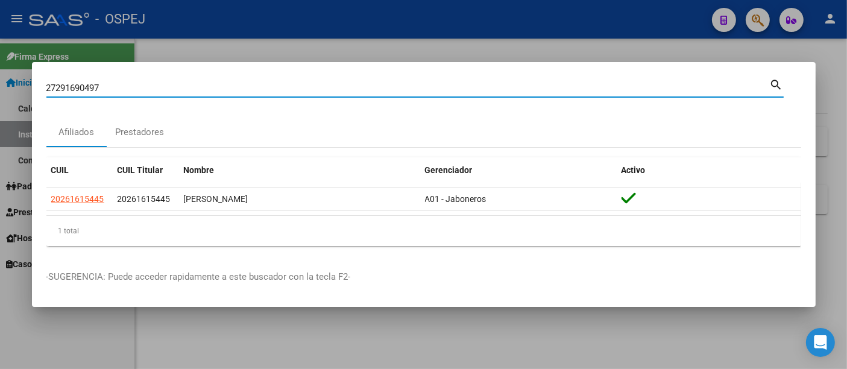
type input "27291690497"
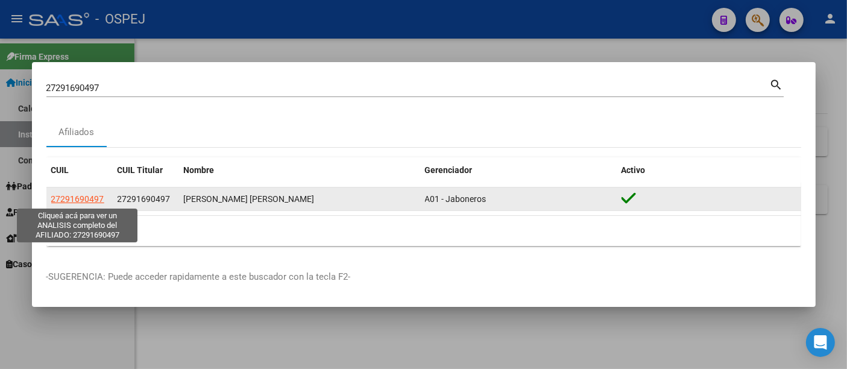
click at [95, 197] on span "27291690497" at bounding box center [77, 199] width 53 height 10
type textarea "27291690497"
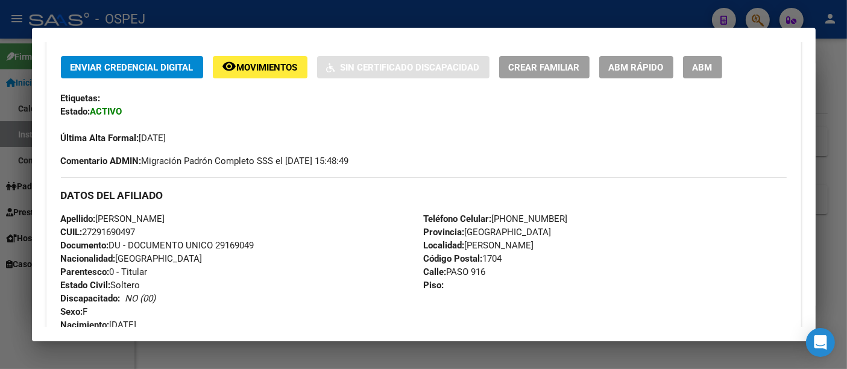
scroll to position [268, 0]
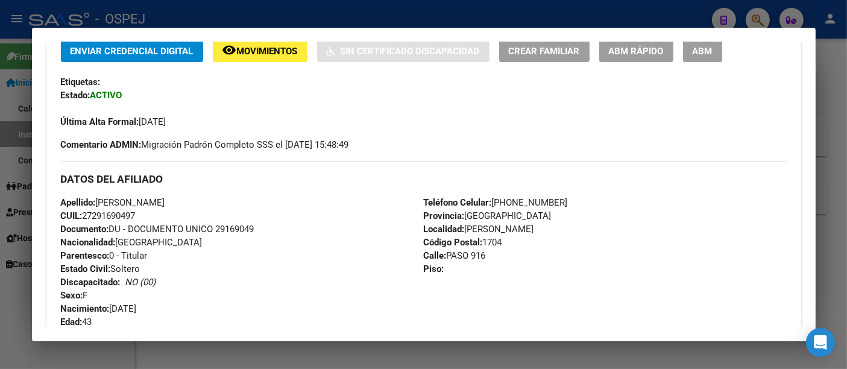
click at [339, 11] on div at bounding box center [423, 184] width 847 height 369
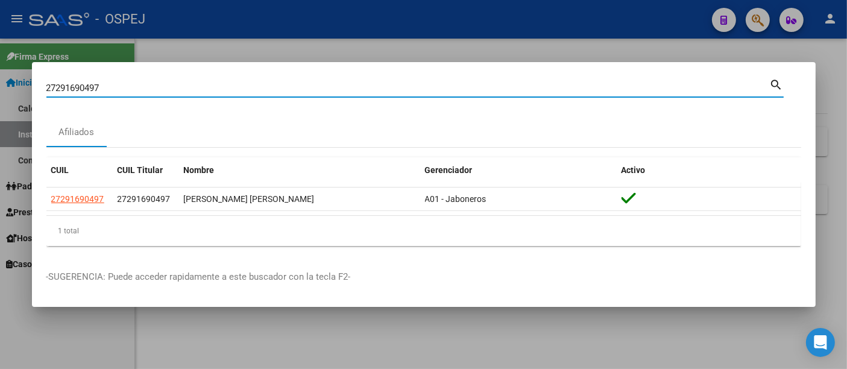
click at [180, 93] on input "27291690497" at bounding box center [407, 88] width 723 height 11
type input "2"
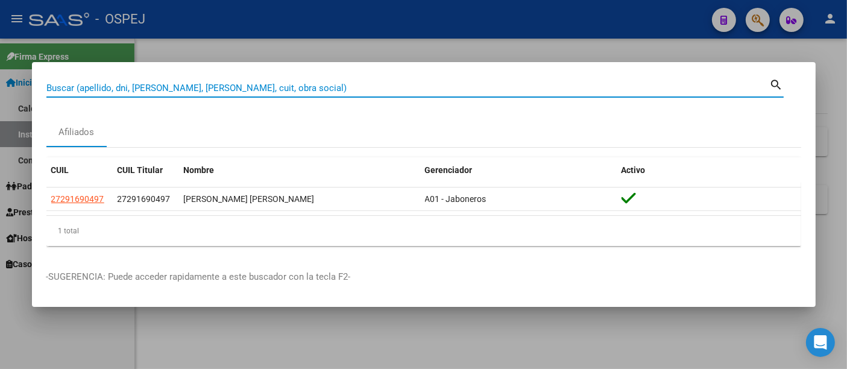
paste input "27250944360"
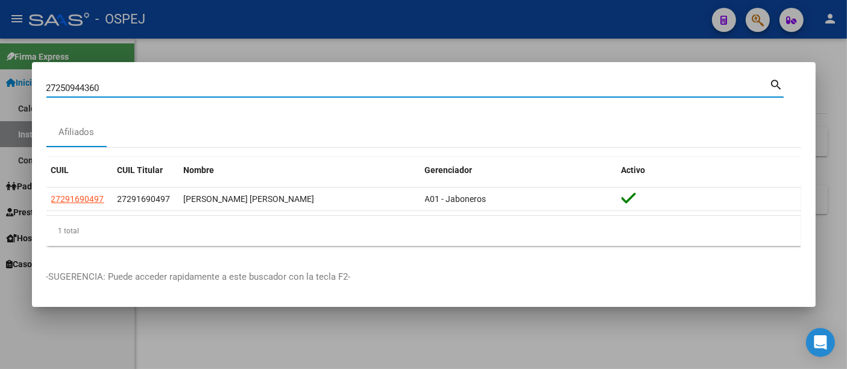
type input "27250944360"
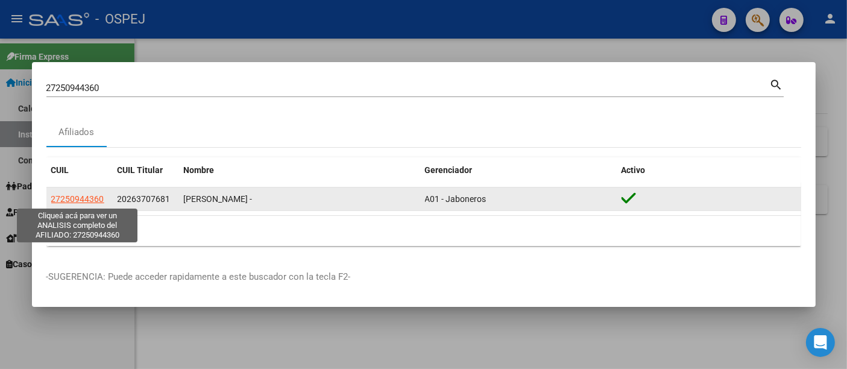
click at [70, 197] on span "27250944360" at bounding box center [77, 199] width 53 height 10
type textarea "27250944360"
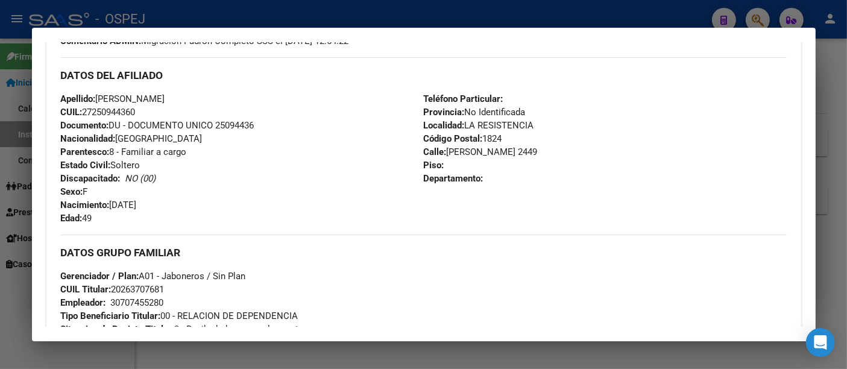
scroll to position [401, 0]
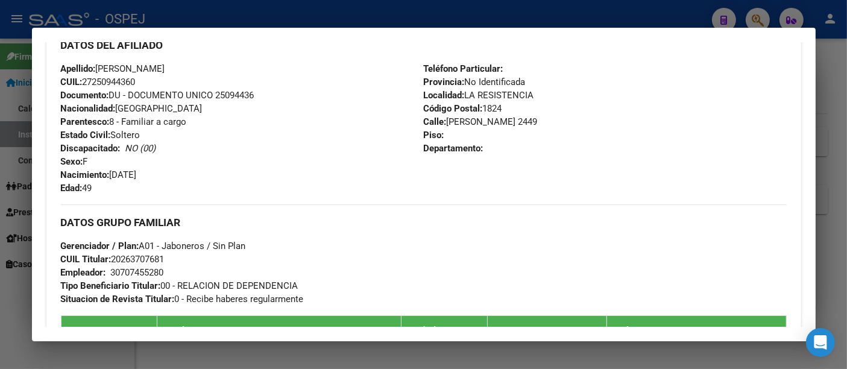
click at [137, 271] on div "30707455280" at bounding box center [137, 272] width 53 height 13
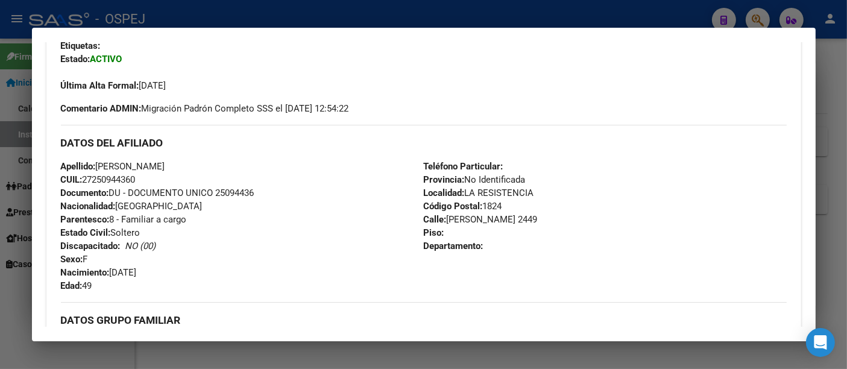
scroll to position [201, 0]
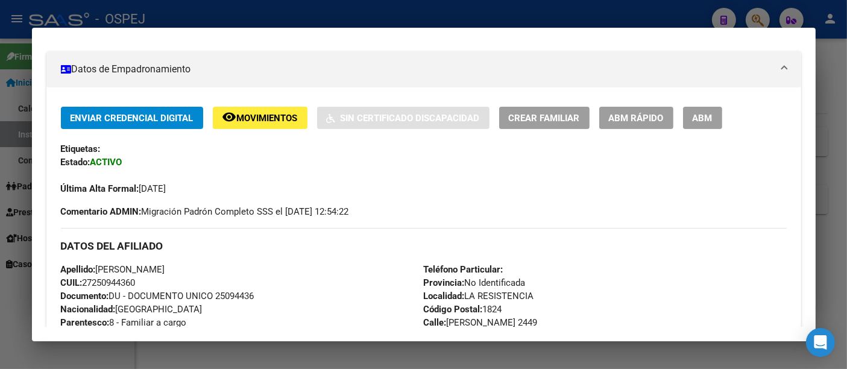
click at [330, 15] on div at bounding box center [423, 184] width 847 height 369
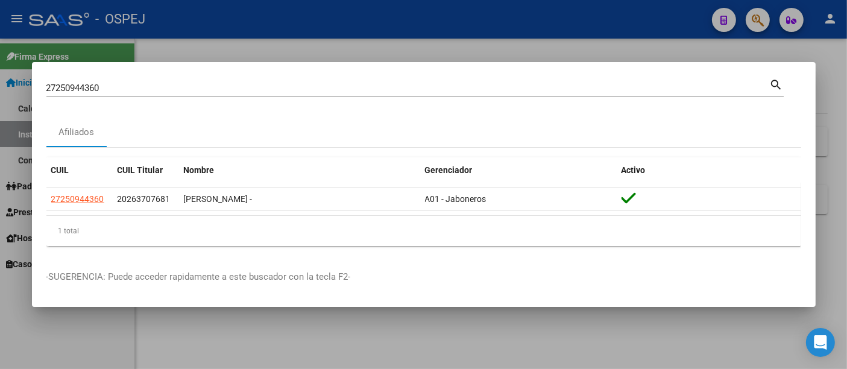
click at [233, 90] on input "27250944360" at bounding box center [407, 88] width 723 height 11
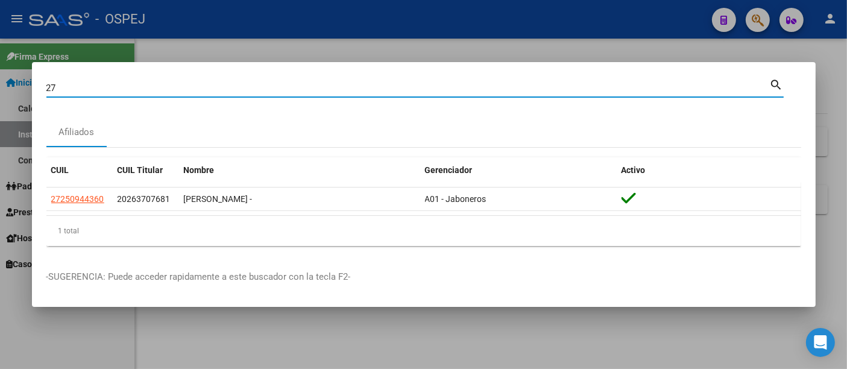
type input "2"
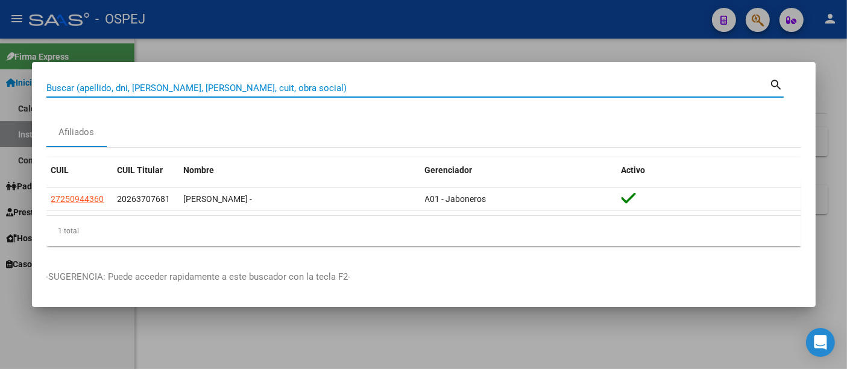
paste input "23256543524"
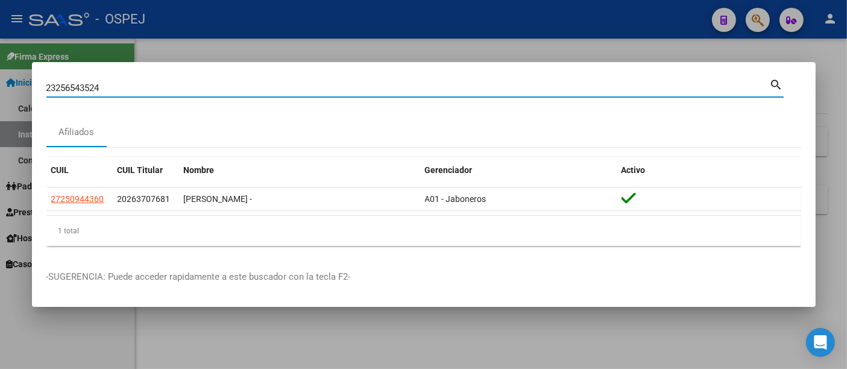
type input "23256543524"
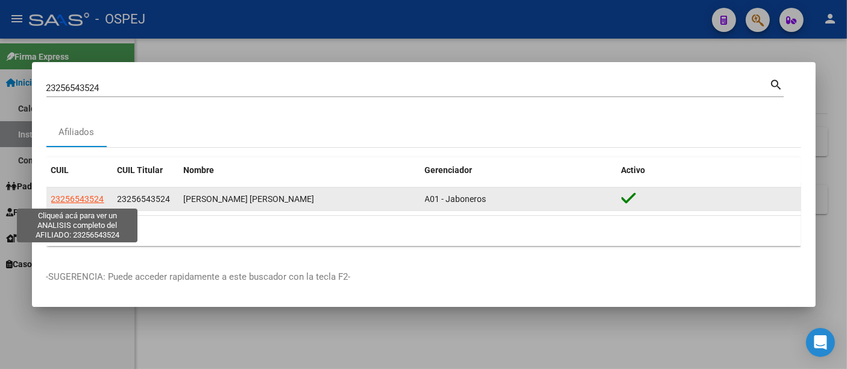
click at [80, 198] on span "23256543524" at bounding box center [77, 199] width 53 height 10
type textarea "23256543524"
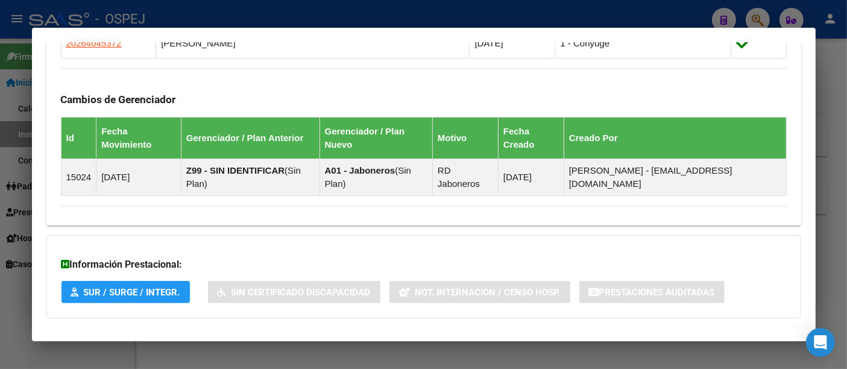
scroll to position [839, 0]
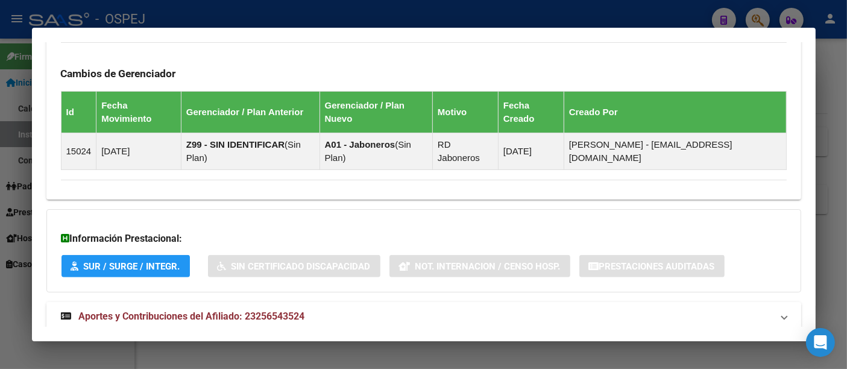
click at [278, 310] on span "Aportes y Contribuciones del Afiliado: 23256543524" at bounding box center [192, 315] width 226 height 11
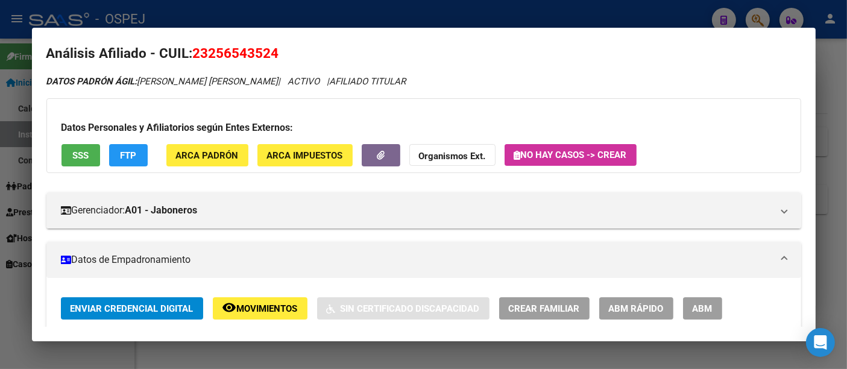
scroll to position [0, 0]
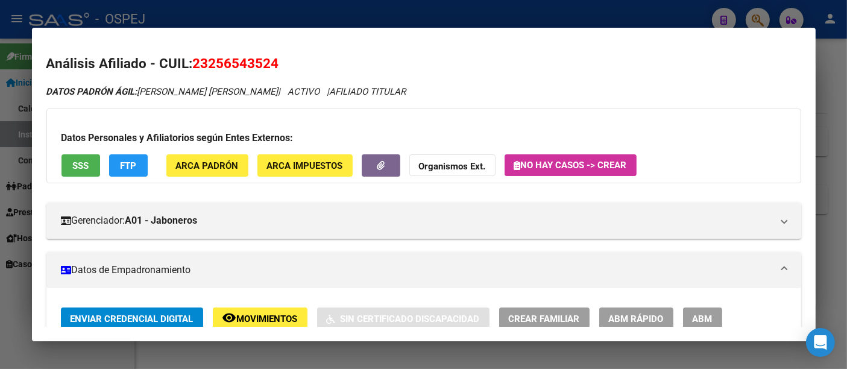
click at [298, 13] on div at bounding box center [423, 184] width 847 height 369
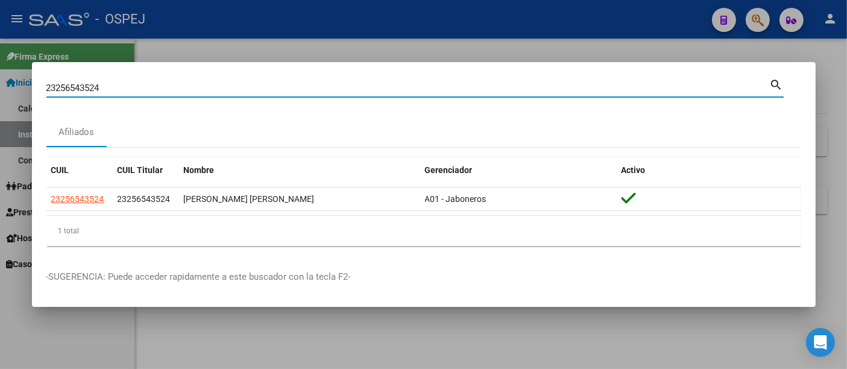
click at [210, 86] on input "23256543524" at bounding box center [407, 88] width 723 height 11
type input "2"
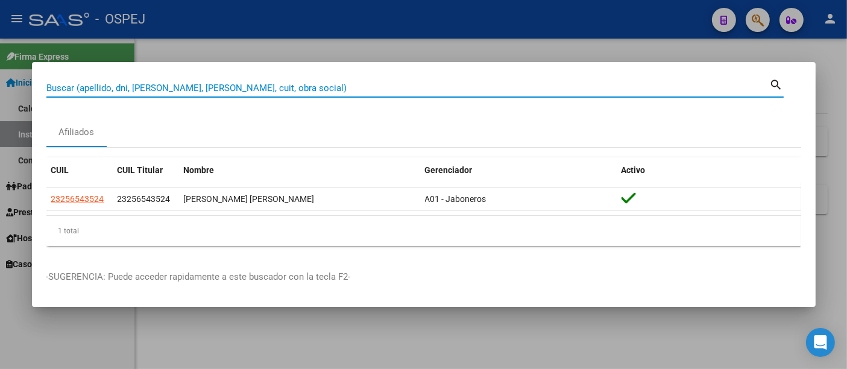
paste input "27-44153324-7"
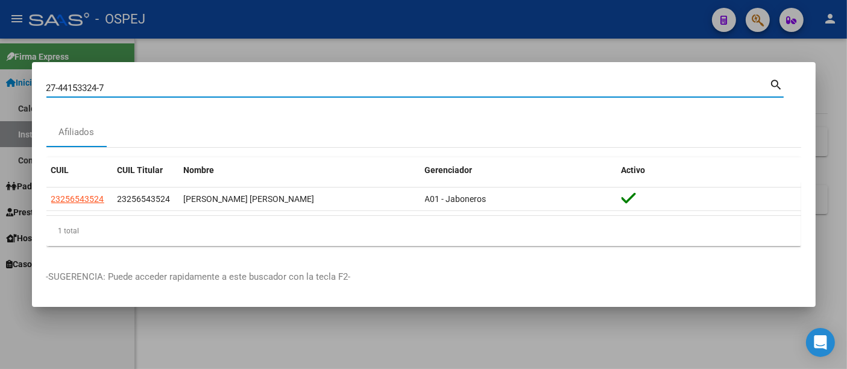
type input "27441533247"
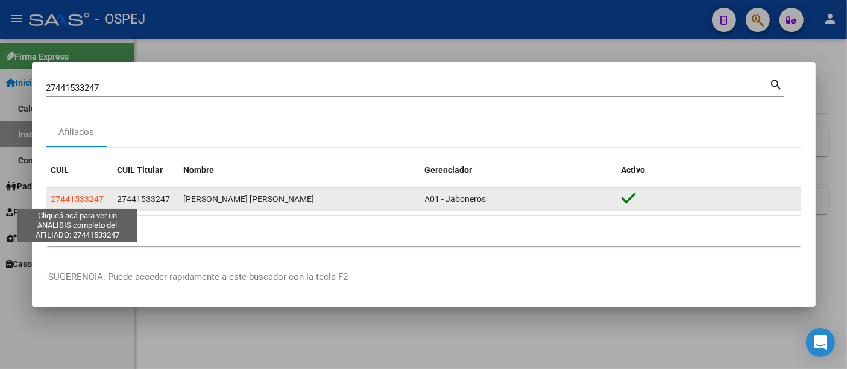
click at [80, 195] on span "27441533247" at bounding box center [77, 199] width 53 height 10
type textarea "27441533247"
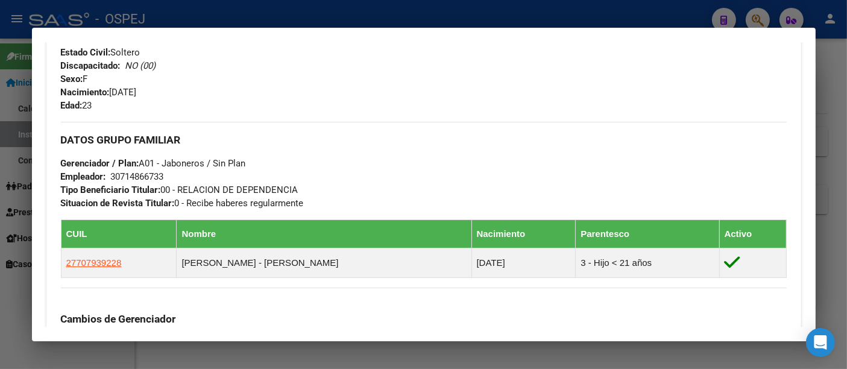
scroll to position [520, 0]
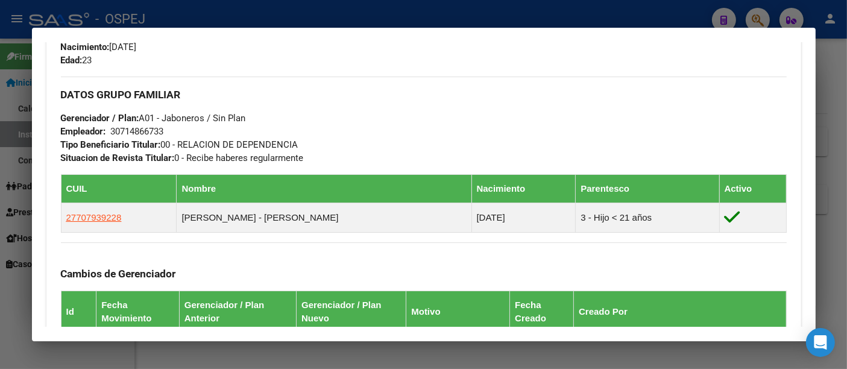
click at [446, 18] on div at bounding box center [423, 184] width 847 height 369
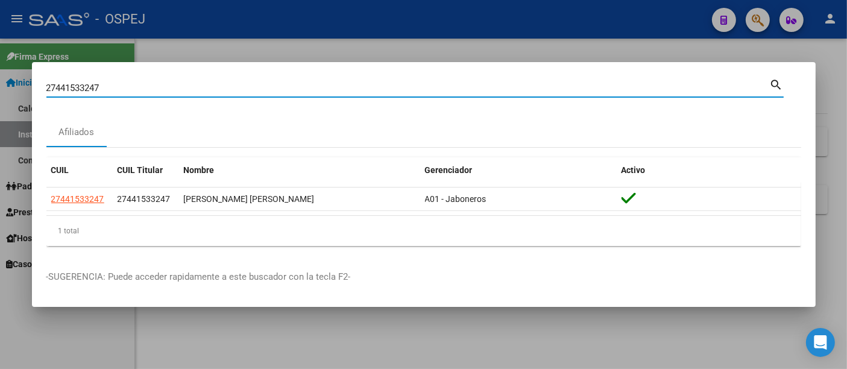
click at [112, 87] on input "27441533247" at bounding box center [407, 88] width 723 height 11
type input "2"
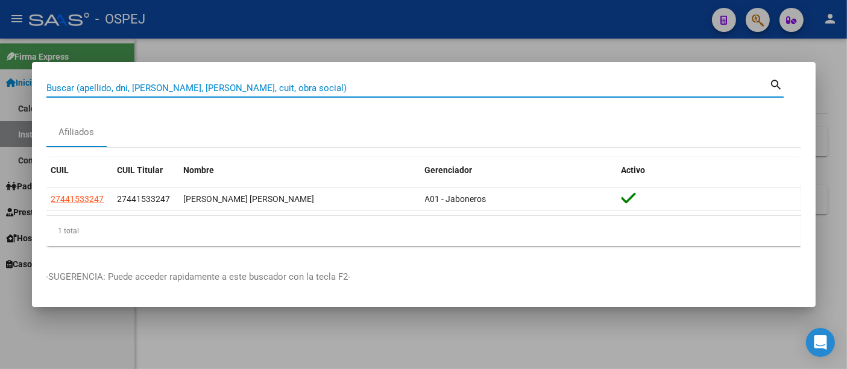
paste input "27934127590"
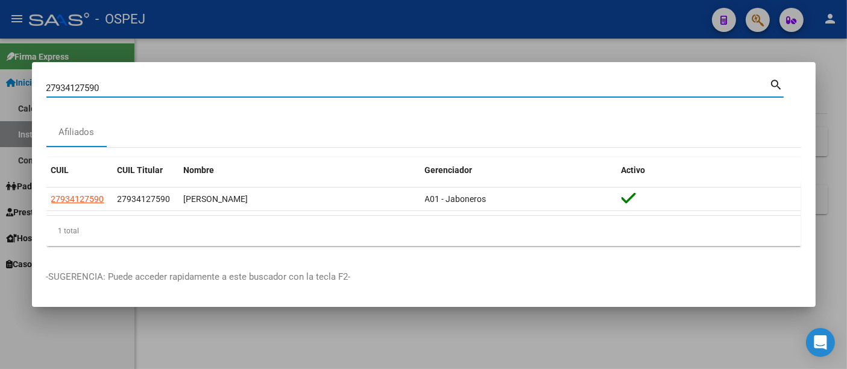
click at [167, 86] on input "27934127590" at bounding box center [407, 88] width 723 height 11
type input "2"
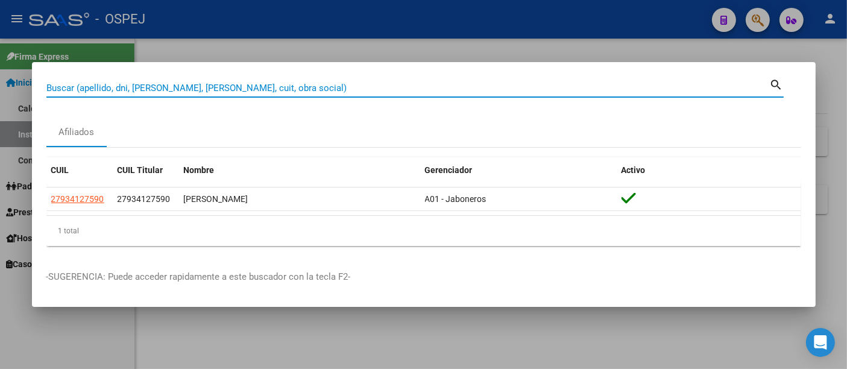
paste input "2724253111"
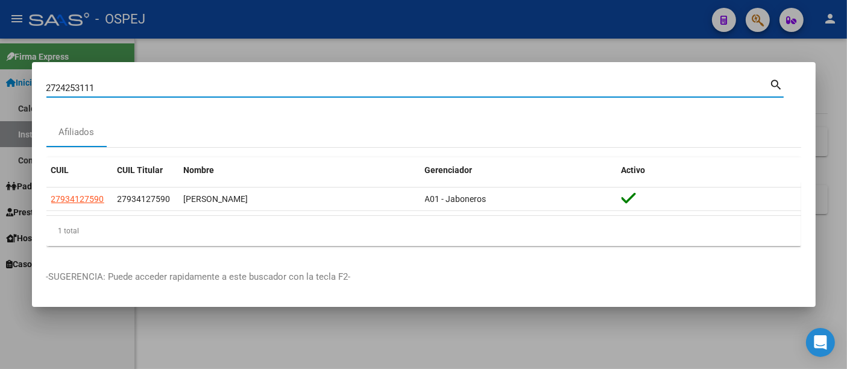
type input "2724253111"
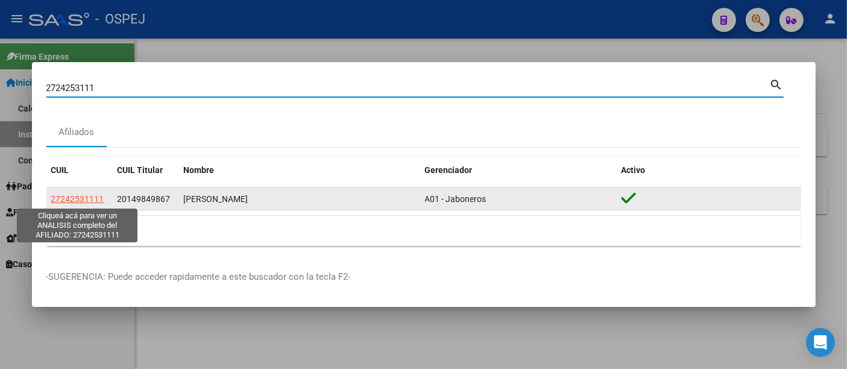
click at [84, 196] on span "27242531111" at bounding box center [77, 199] width 53 height 10
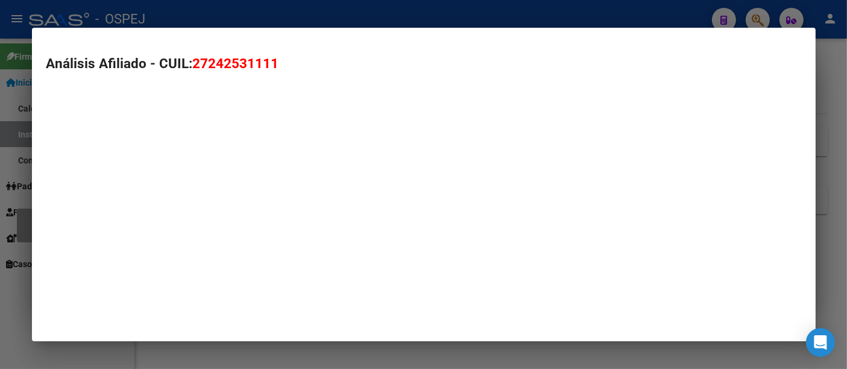
type textarea "27242531111"
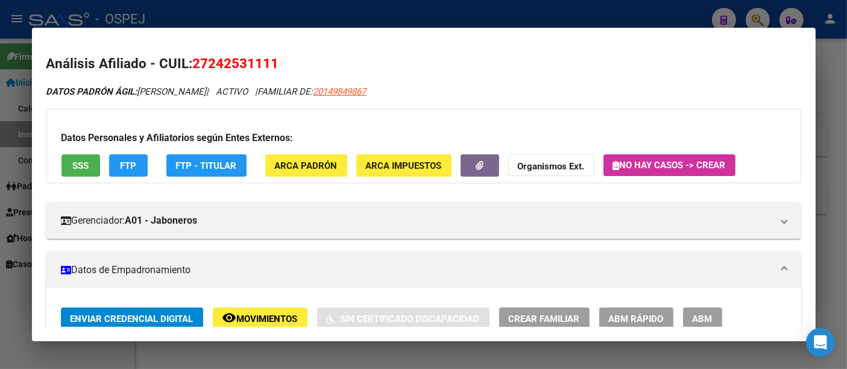
click at [348, 16] on div at bounding box center [423, 184] width 847 height 369
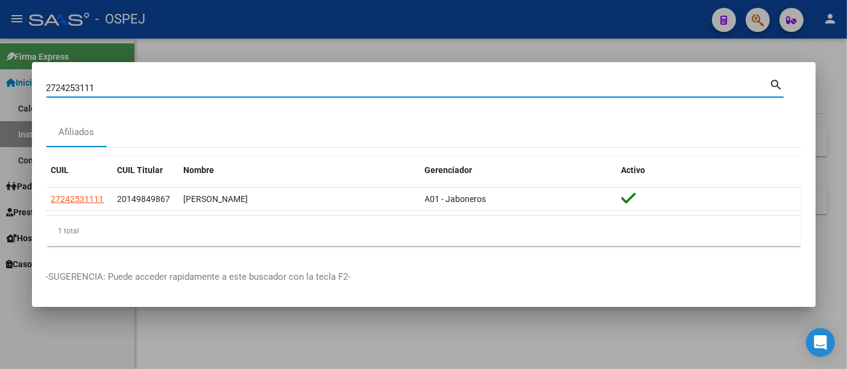
click at [203, 83] on input "2724253111" at bounding box center [407, 88] width 723 height 11
type input "2"
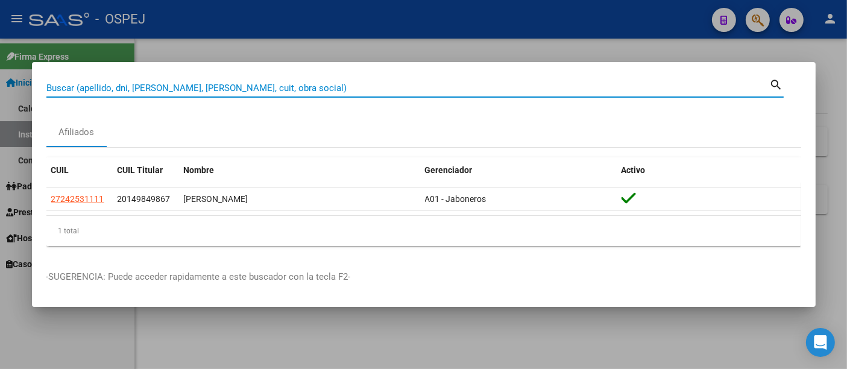
paste input "20223937943"
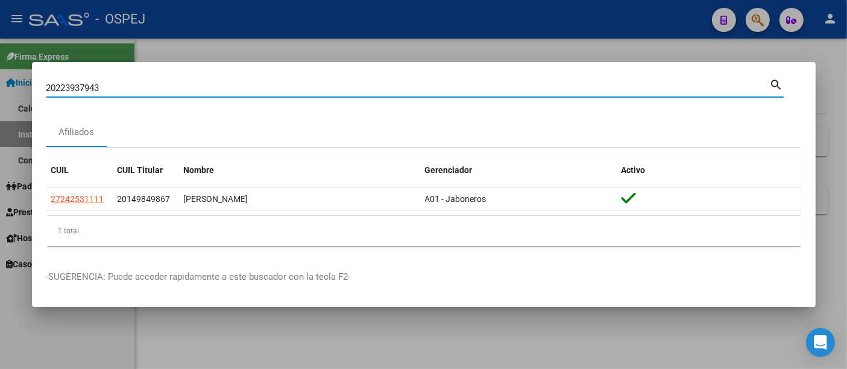
type input "20223937943"
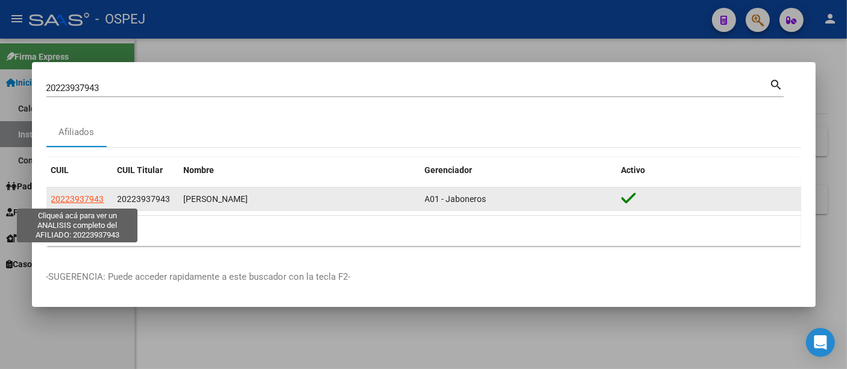
click at [87, 198] on span "20223937943" at bounding box center [77, 199] width 53 height 10
copy span "7"
type textarea "20223937943"
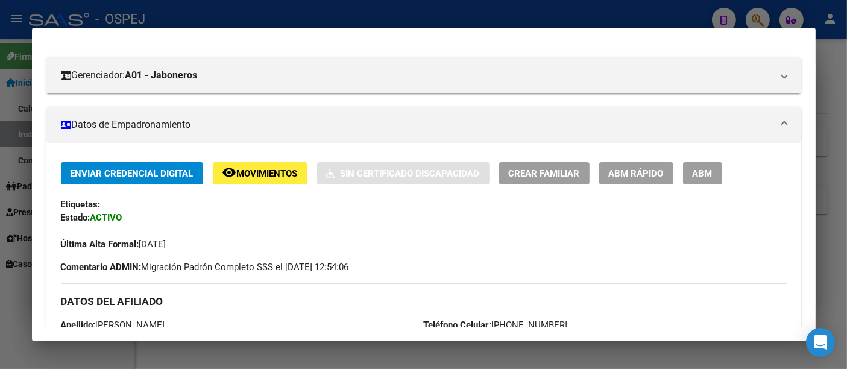
scroll to position [0, 0]
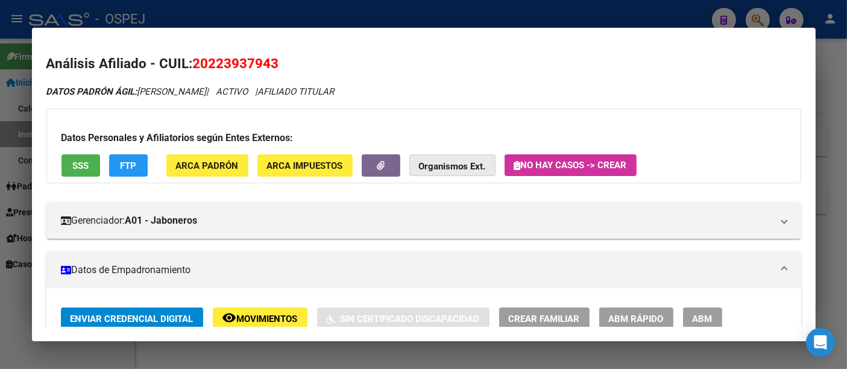
click at [439, 164] on strong "Organismos Ext." at bounding box center [452, 166] width 67 height 11
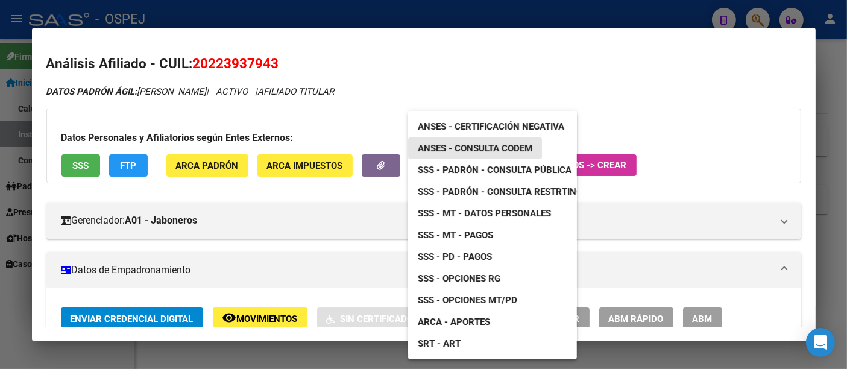
click at [457, 147] on span "ANSES - Consulta CODEM" at bounding box center [475, 148] width 115 height 11
